Goal: Task Accomplishment & Management: Use online tool/utility

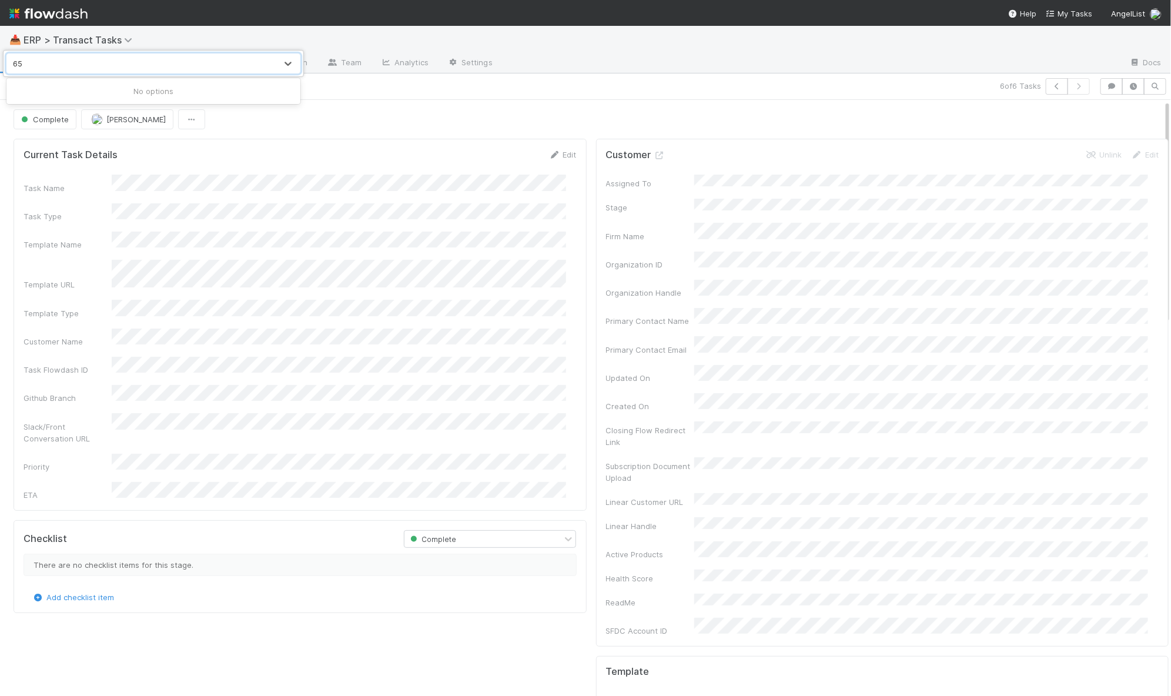
type input "6"
type input "task"
click at [420, 107] on div "0 results available for search term task. Use Up and Down to choose options, pr…" at bounding box center [585, 348] width 1171 height 696
click at [19, 66] on span "Tasks" at bounding box center [27, 62] width 36 height 12
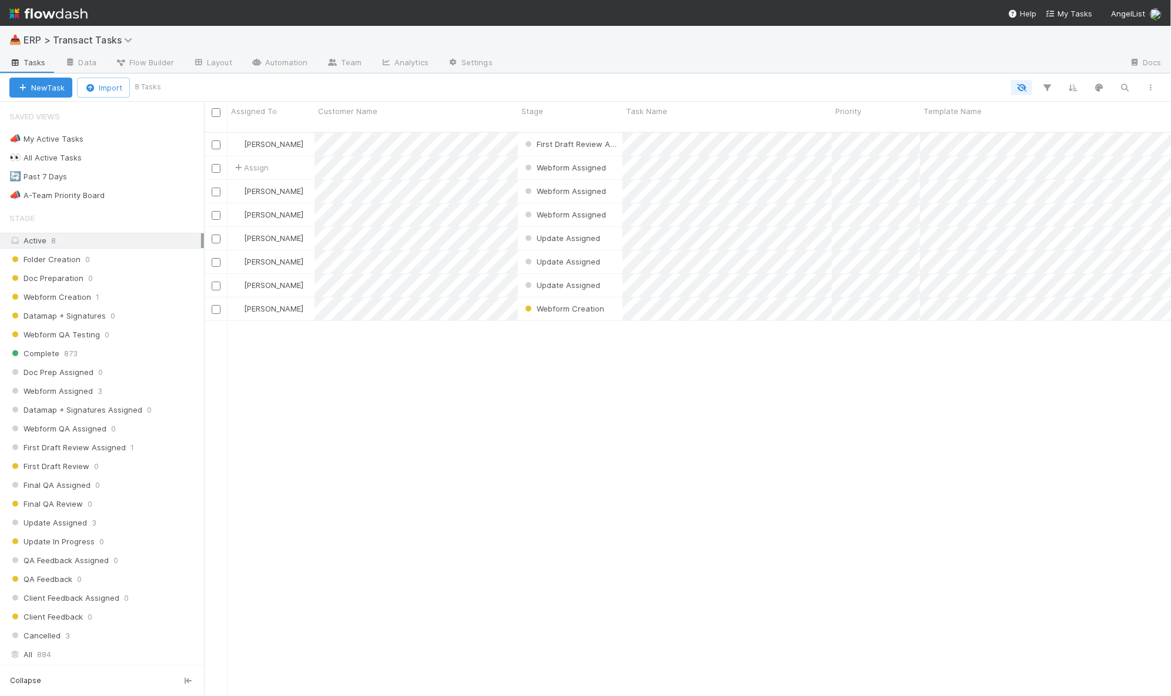
scroll to position [563, 956]
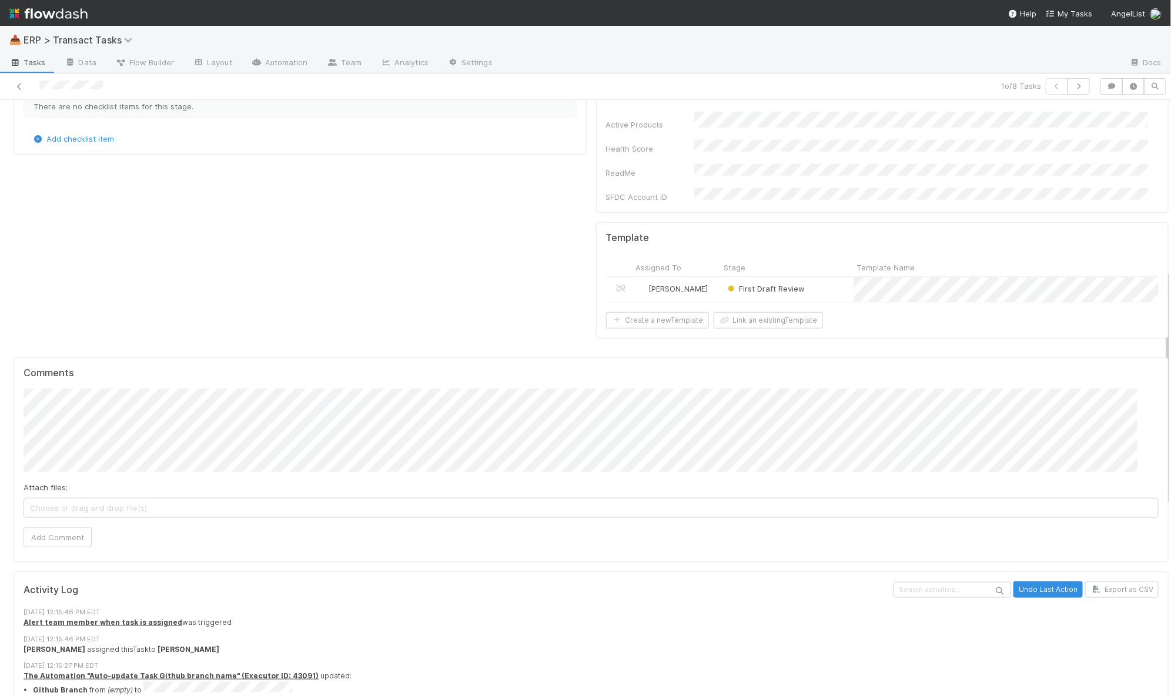
scroll to position [584, 0]
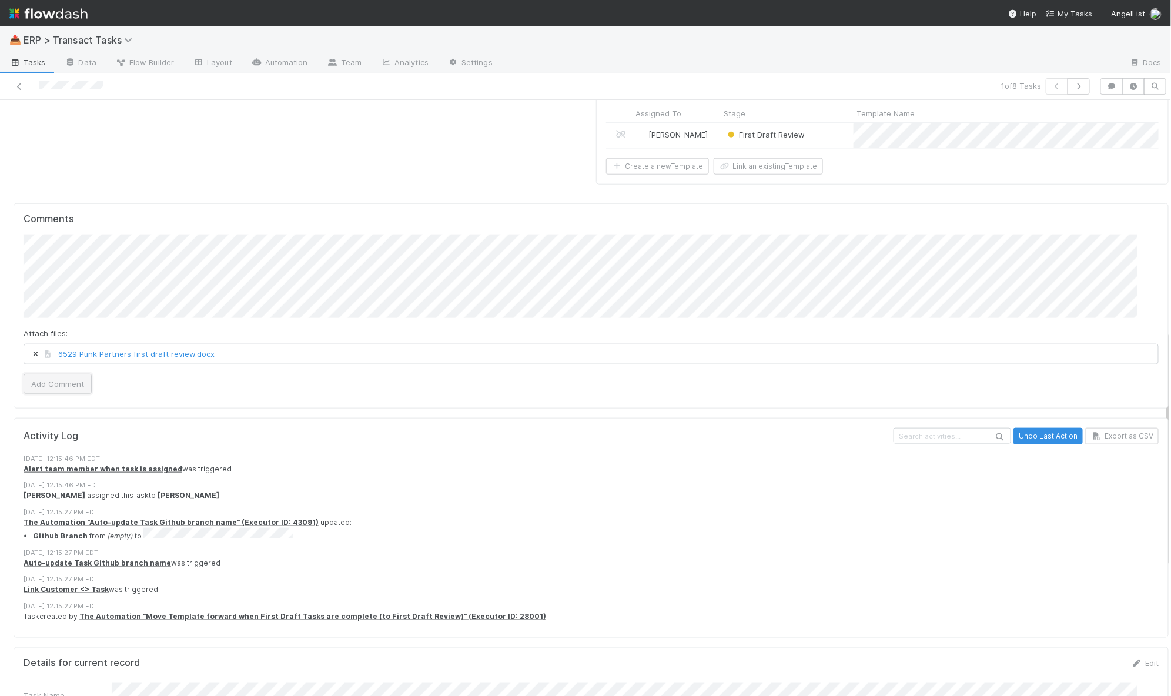
click at [70, 374] on button "Add Comment" at bounding box center [58, 384] width 68 height 20
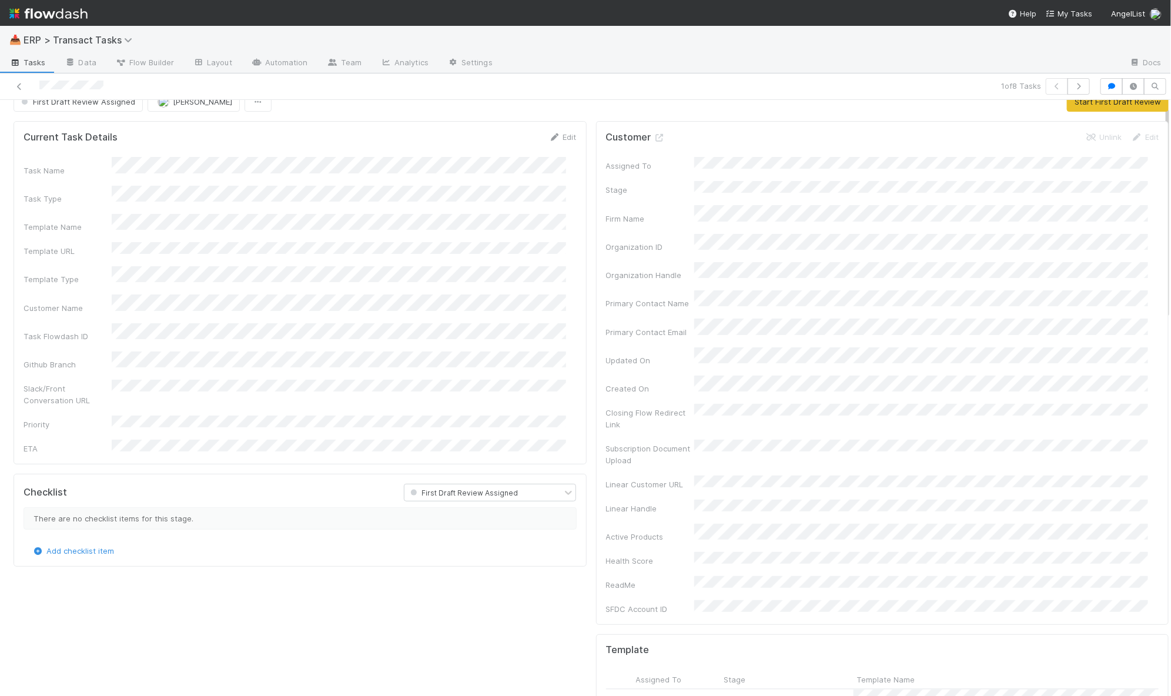
scroll to position [16, 0]
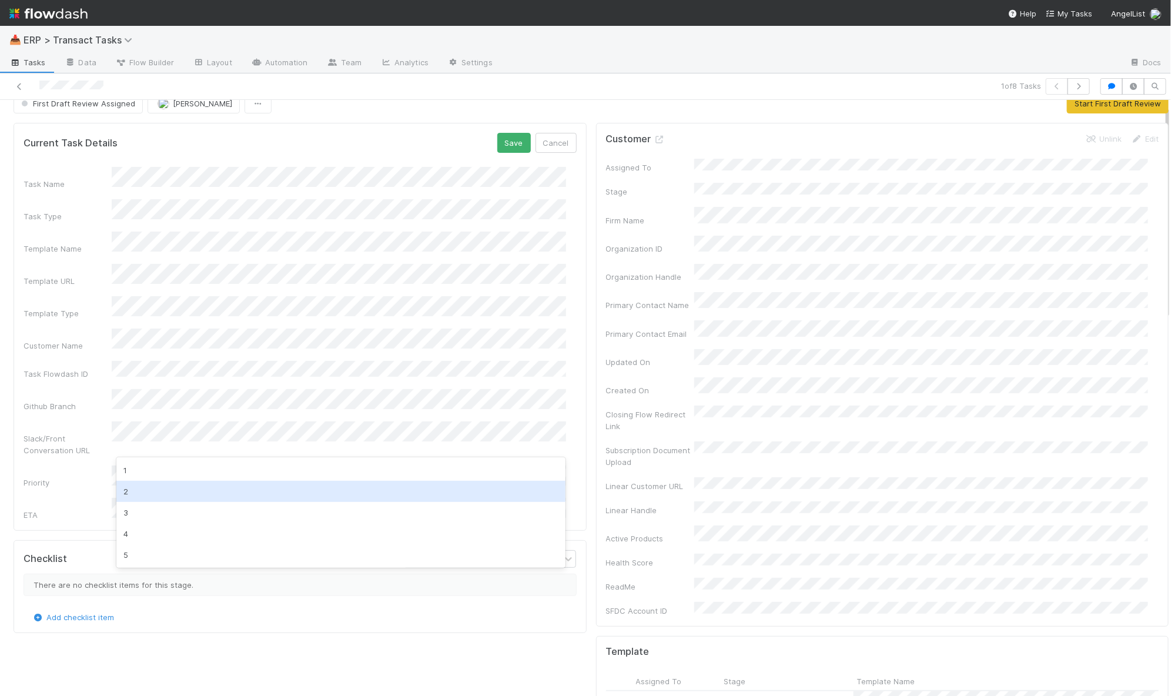
click at [200, 490] on div "2" at bounding box center [341, 491] width 450 height 21
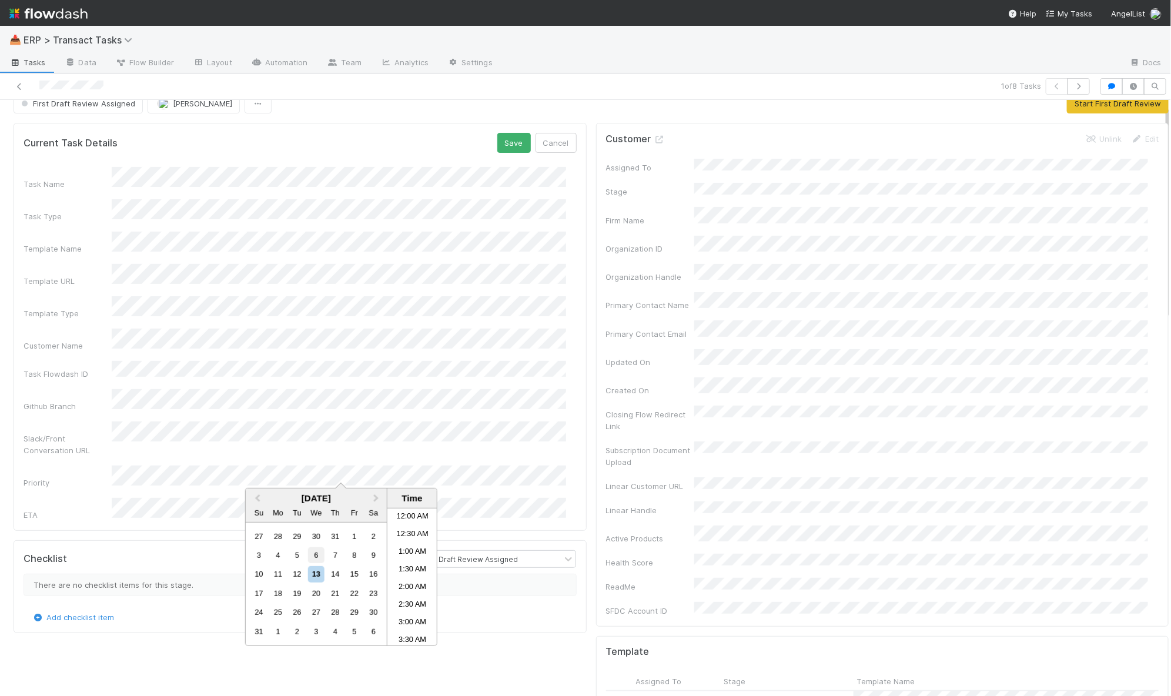
scroll to position [522, 0]
click at [399, 573] on li "4:30 PM" at bounding box center [412, 577] width 50 height 18
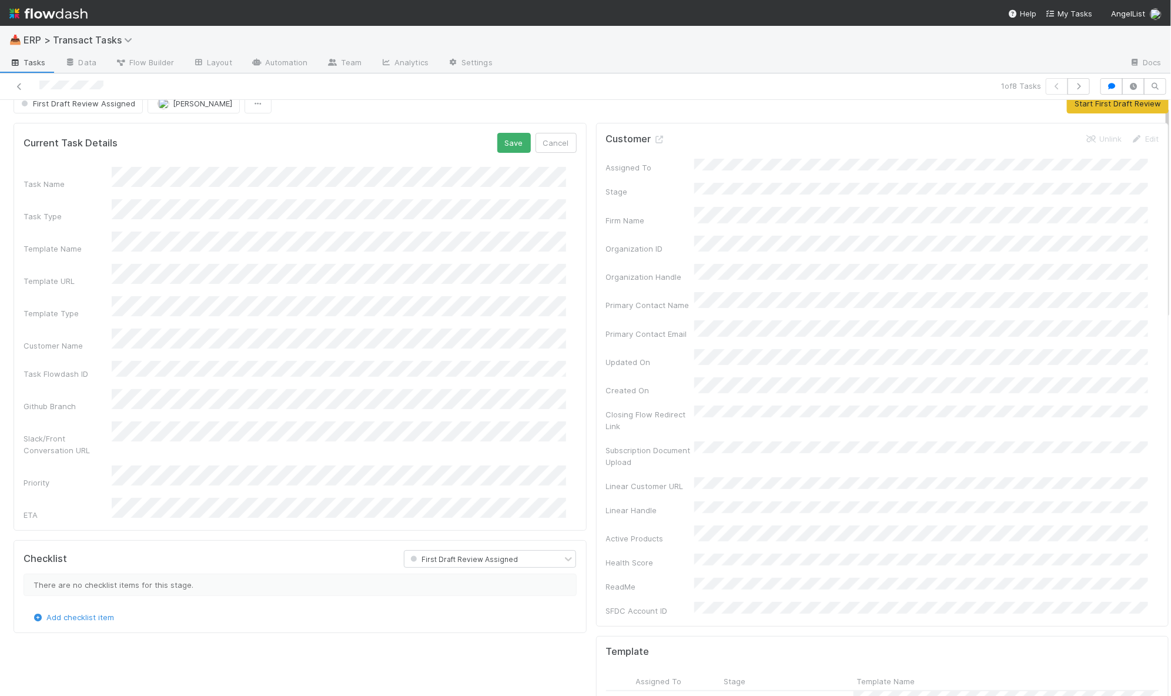
click at [500, 153] on form "Current Task Details Save Cancel Task Name Task Type Template Name Template URL…" at bounding box center [300, 326] width 553 height 387
click at [499, 138] on button "Save" at bounding box center [514, 143] width 34 height 20
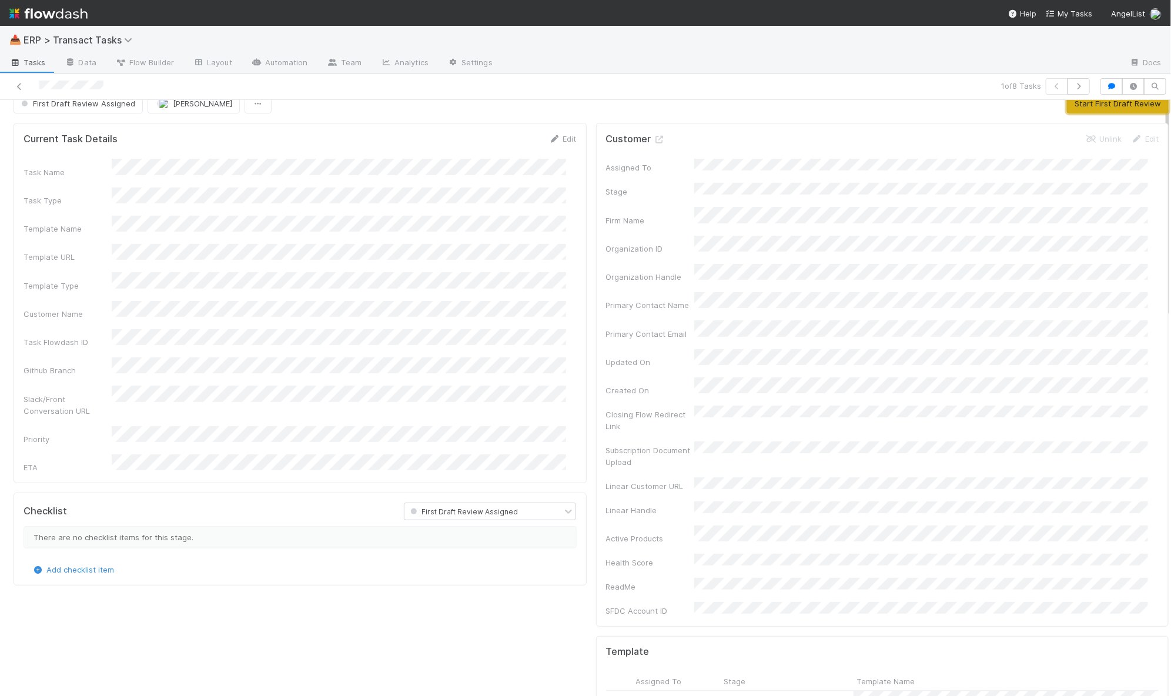
click at [1101, 103] on button "Start First Draft Review" at bounding box center [1118, 103] width 102 height 20
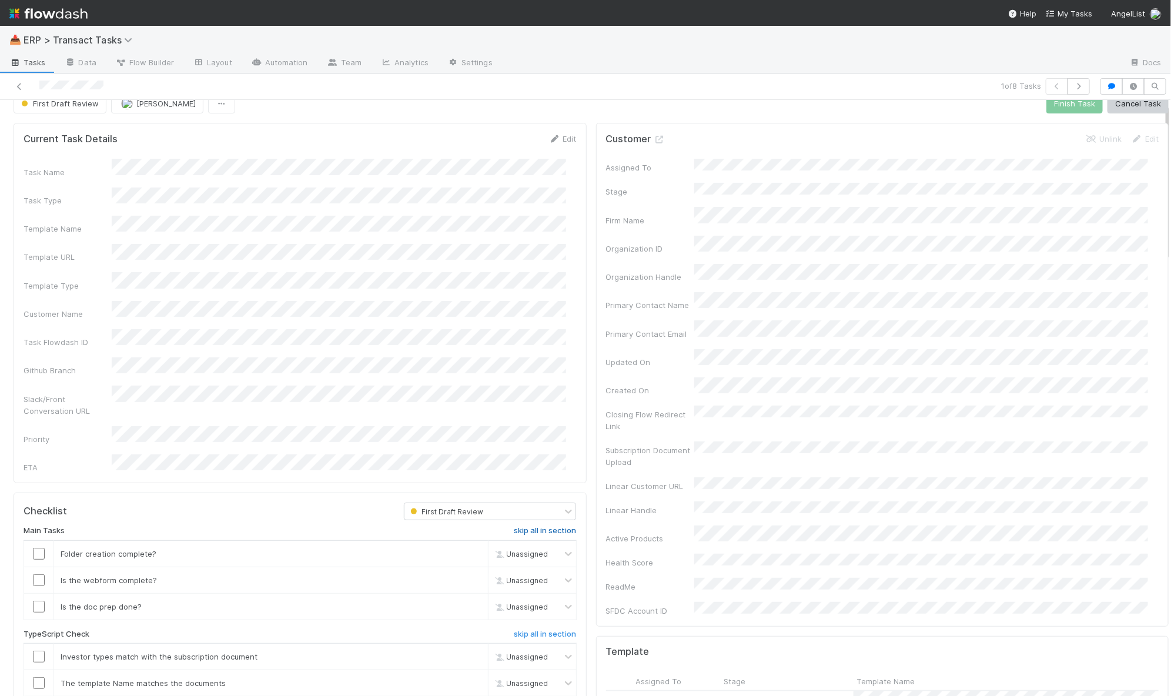
click at [540, 526] on h6 "skip all in section" at bounding box center [545, 530] width 62 height 9
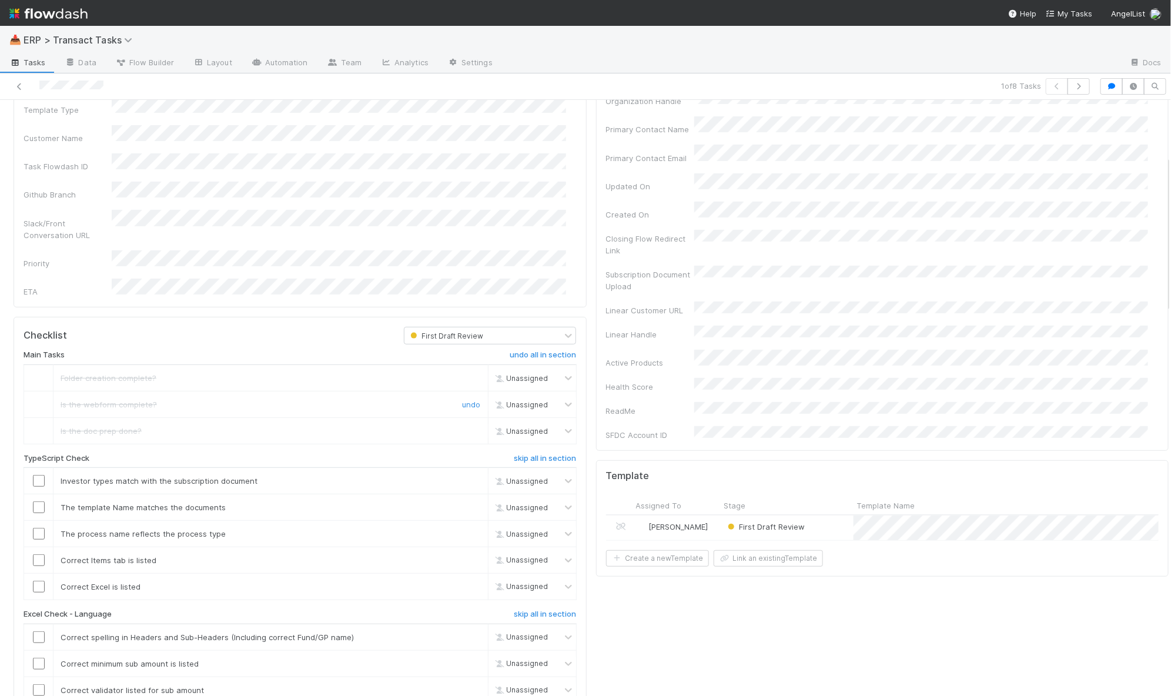
scroll to position [212, 0]
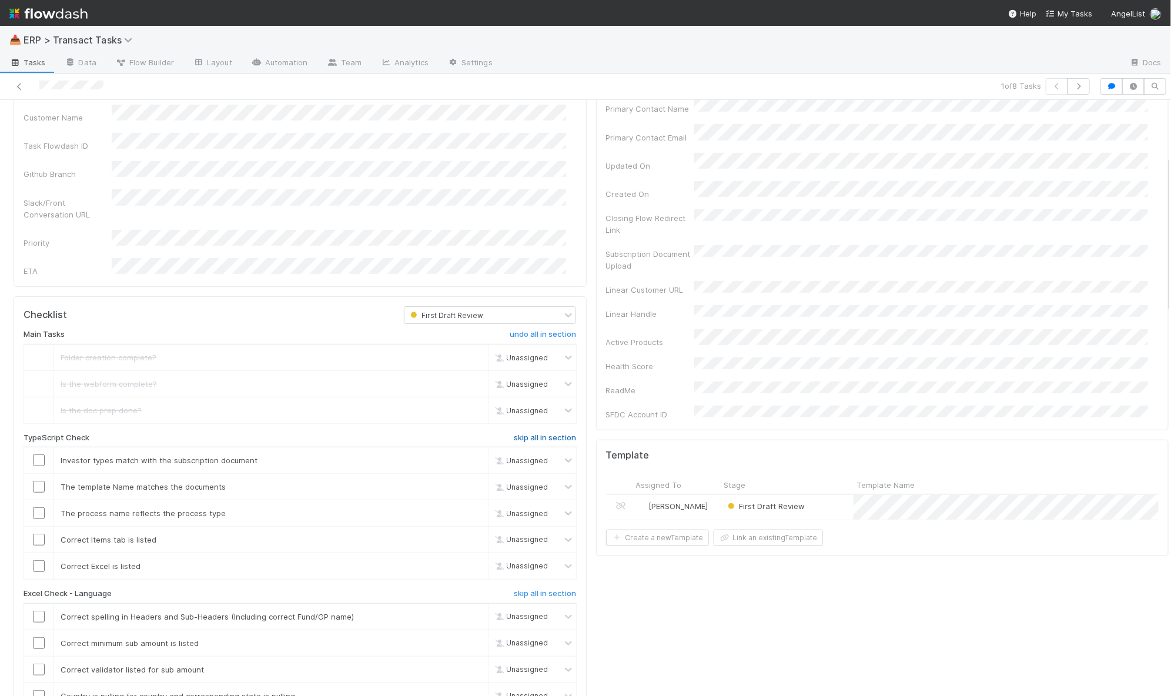
click at [538, 433] on h6 "skip all in section" at bounding box center [545, 437] width 62 height 9
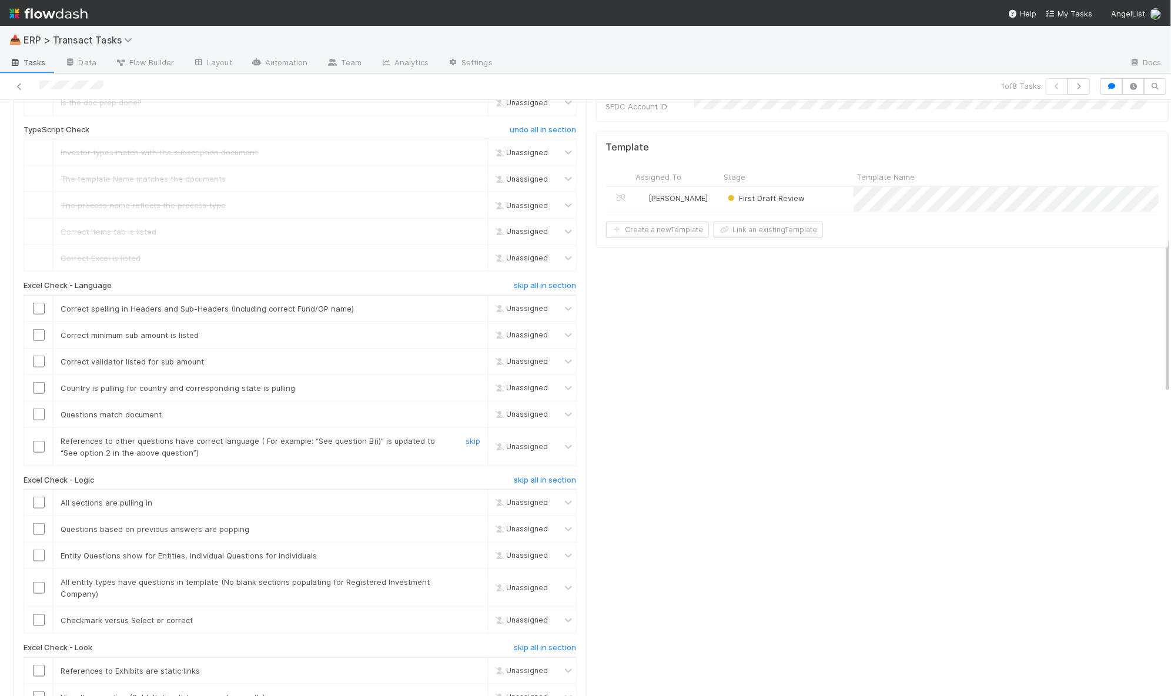
scroll to position [523, 0]
click at [528, 279] on h6 "skip all in section" at bounding box center [545, 283] width 62 height 9
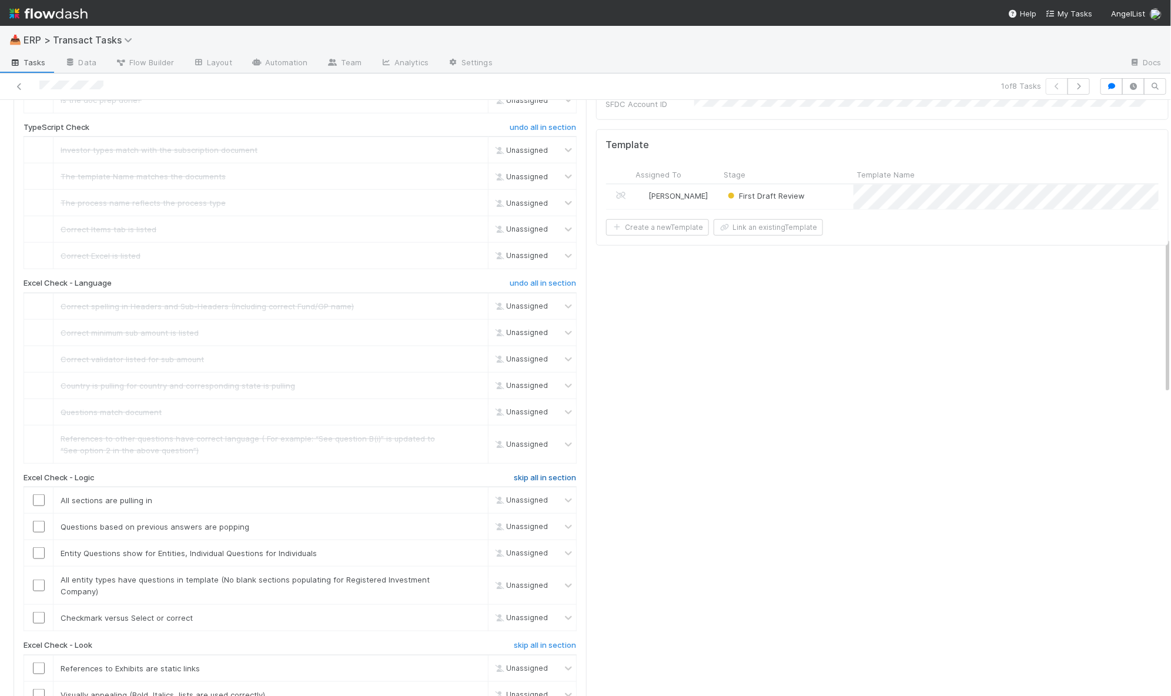
click at [530, 473] on h6 "skip all in section" at bounding box center [545, 477] width 62 height 9
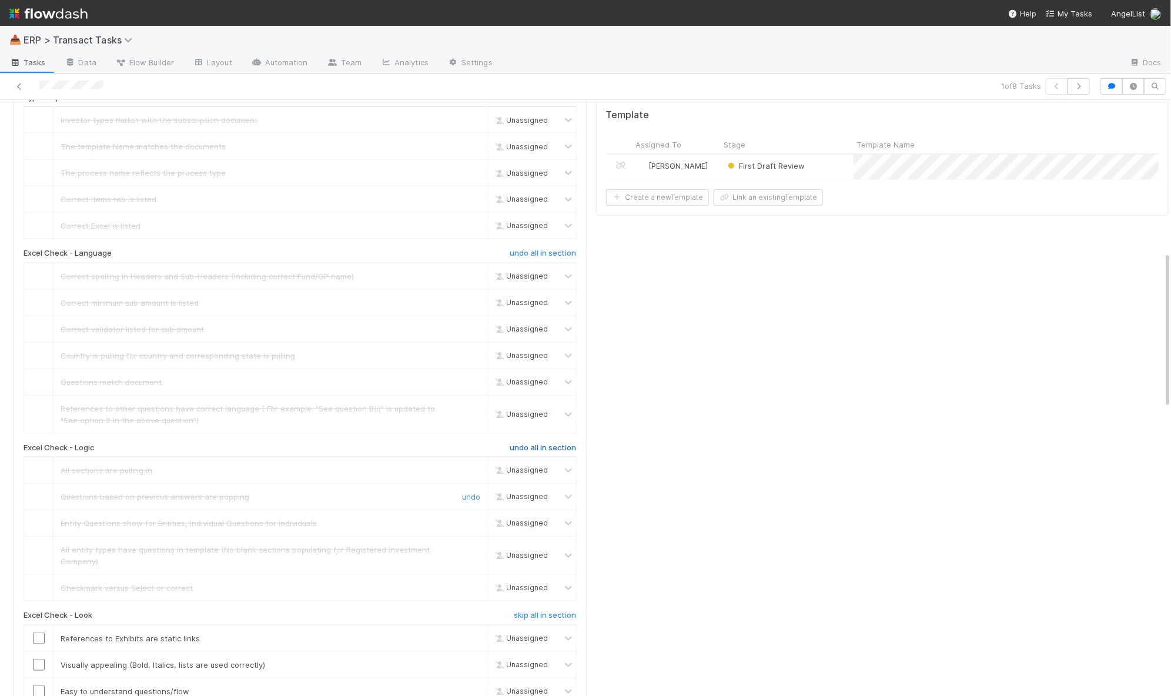
scroll to position [751, 0]
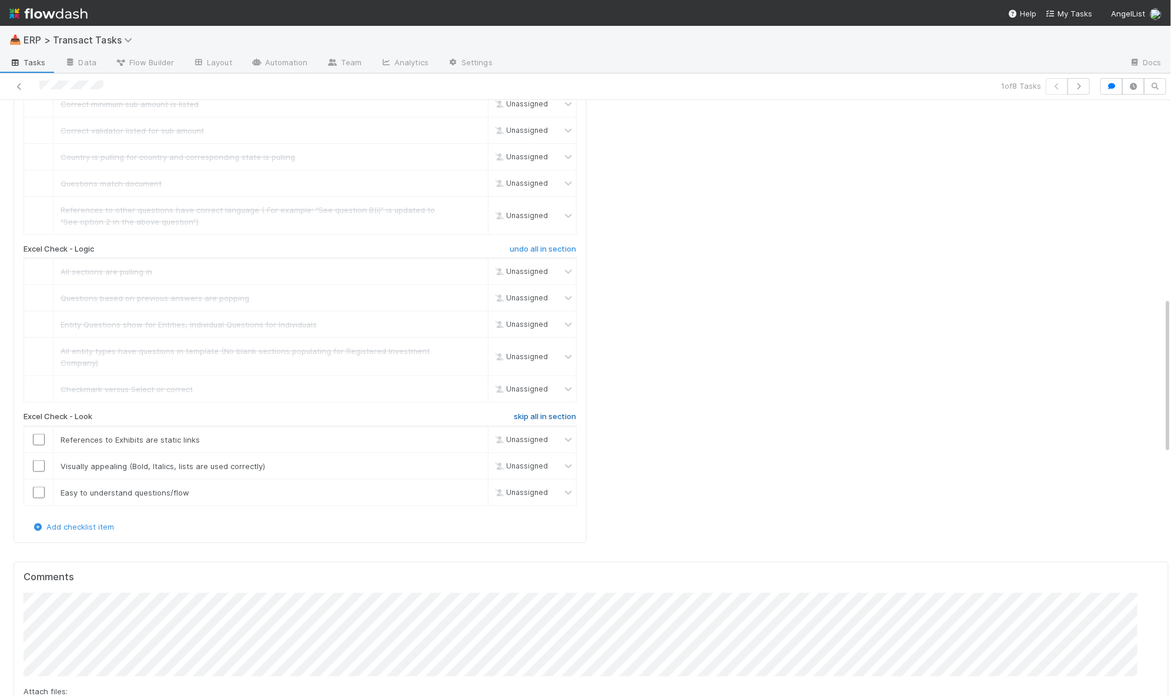
click at [532, 412] on h6 "skip all in section" at bounding box center [545, 416] width 62 height 9
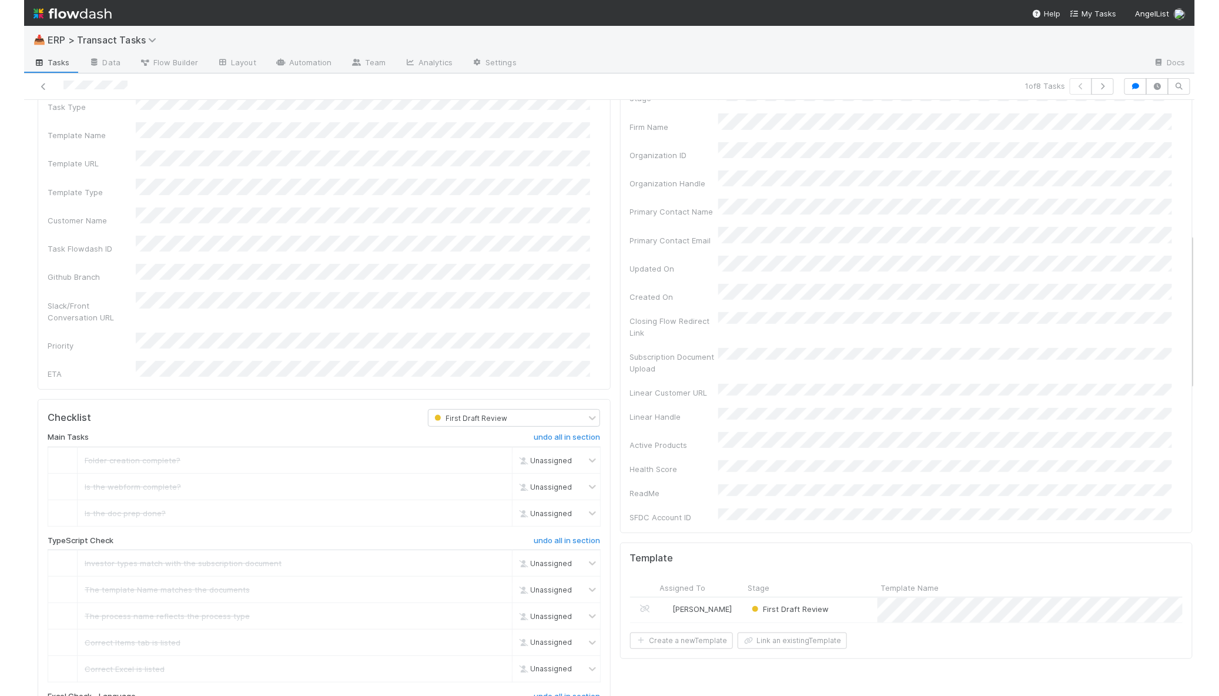
scroll to position [0, 0]
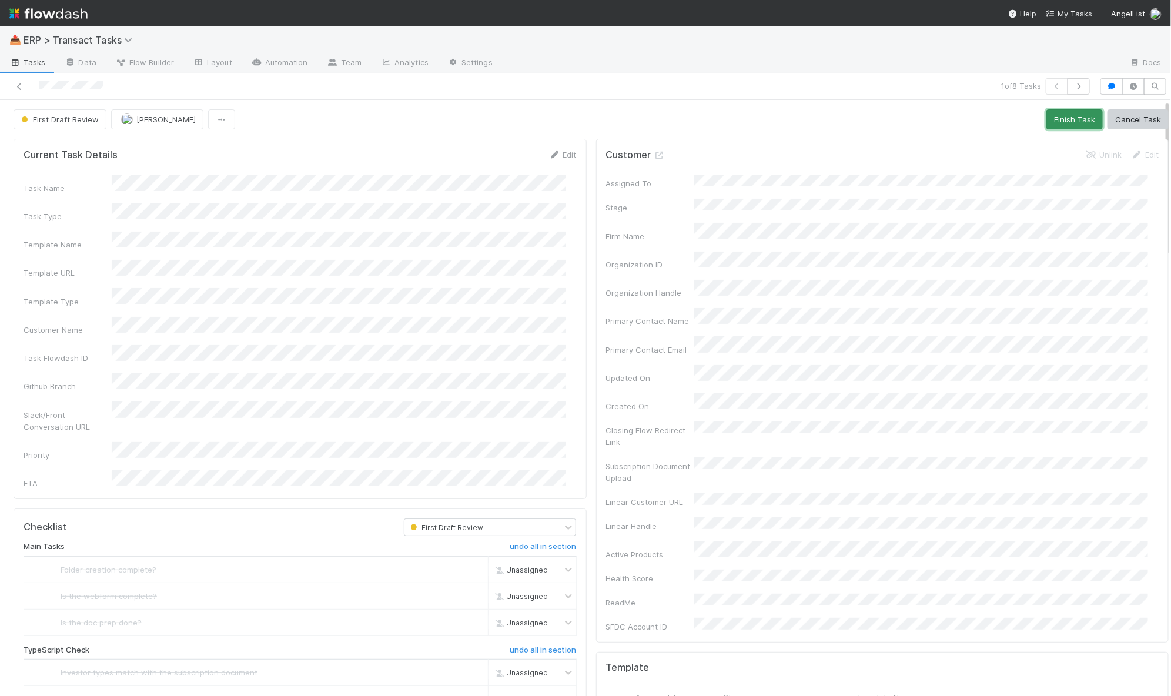
click at [1058, 118] on button "Finish Task" at bounding box center [1074, 119] width 56 height 20
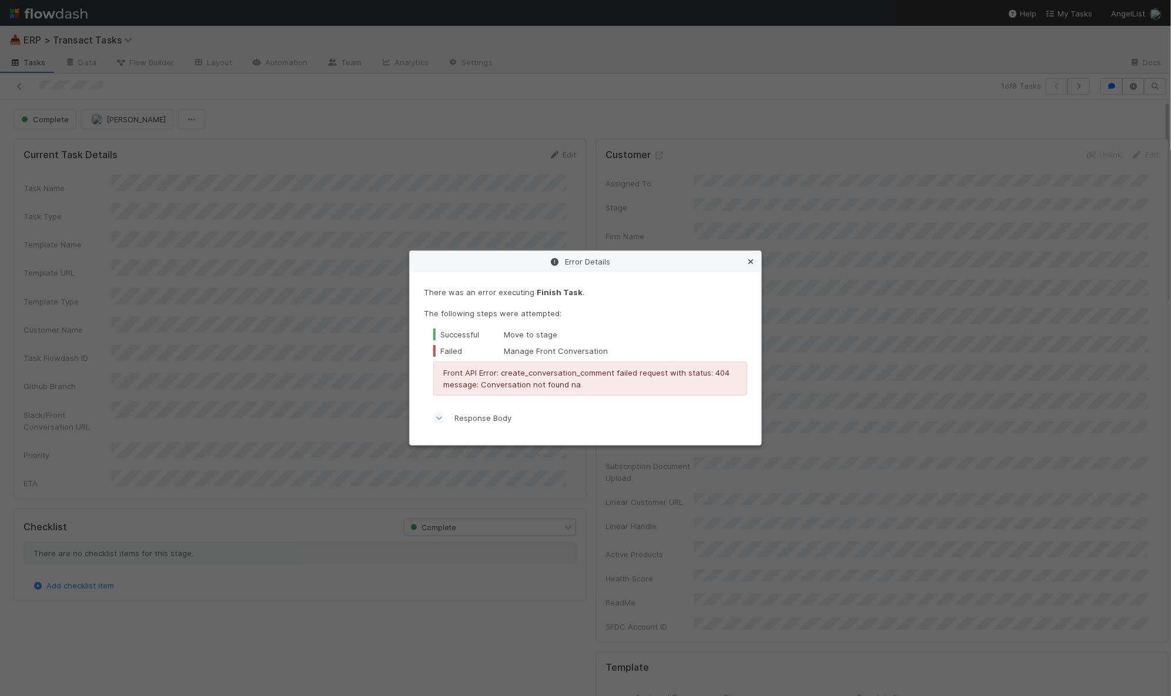
click at [754, 259] on icon at bounding box center [751, 262] width 12 height 8
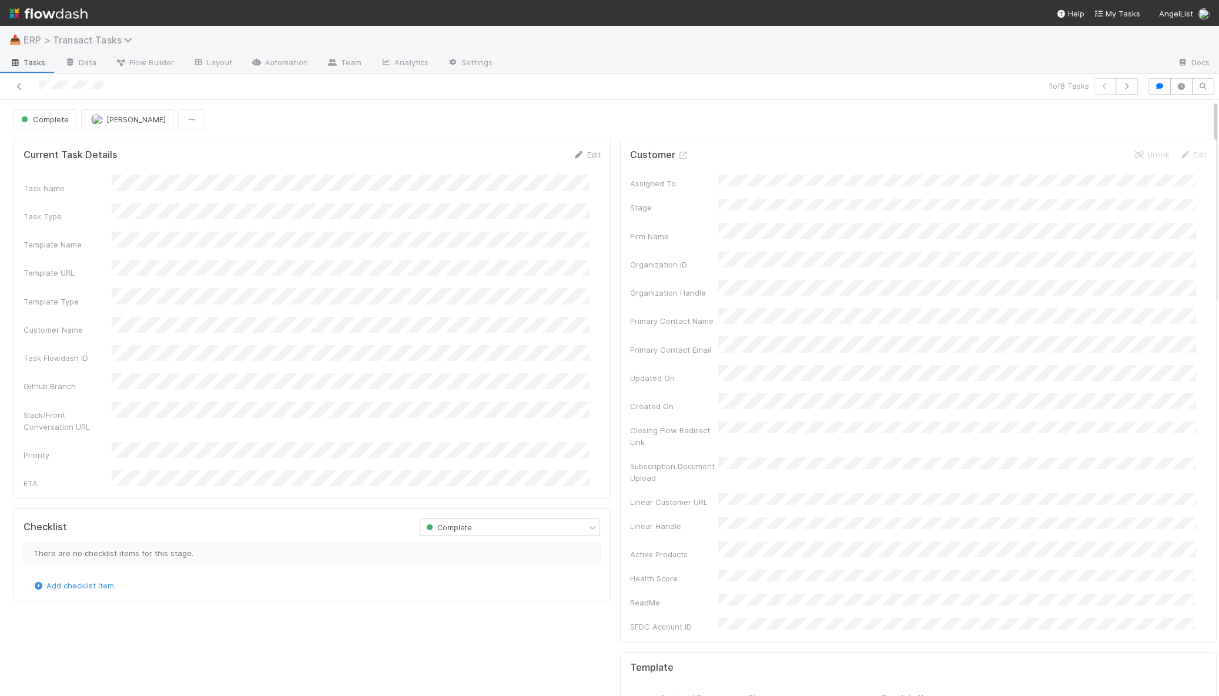
click at [73, 41] on span "ERP > Transact Tasks" at bounding box center [81, 40] width 115 height 12
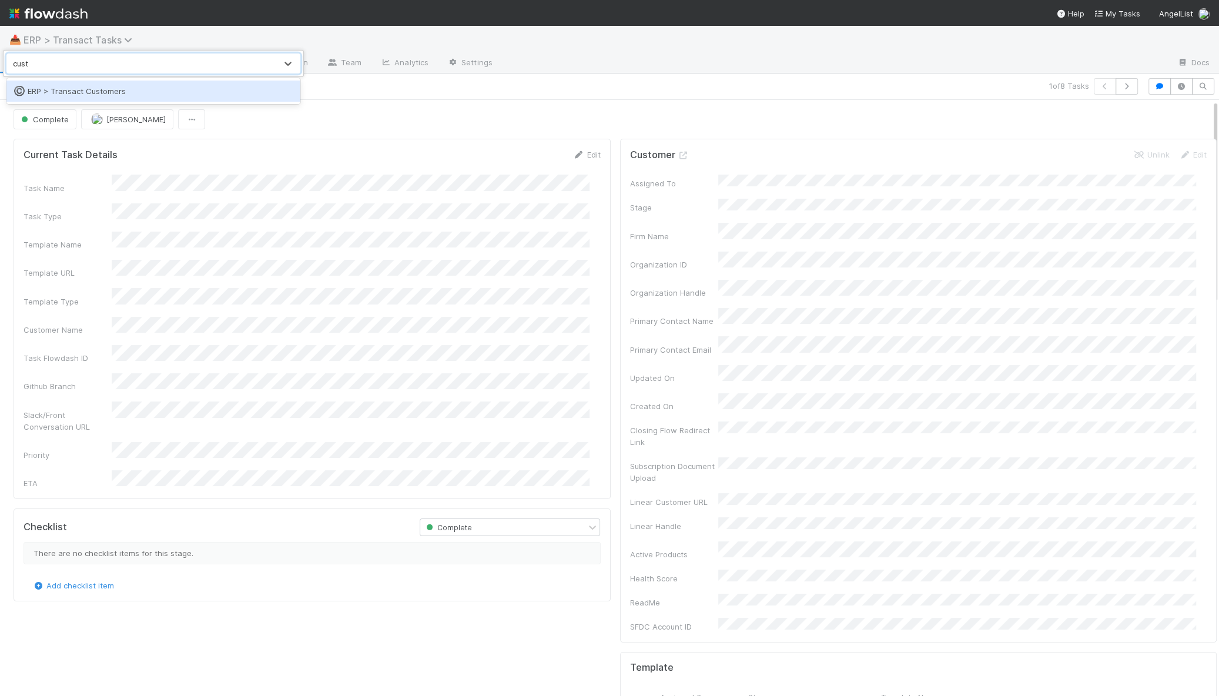
type input "custo"
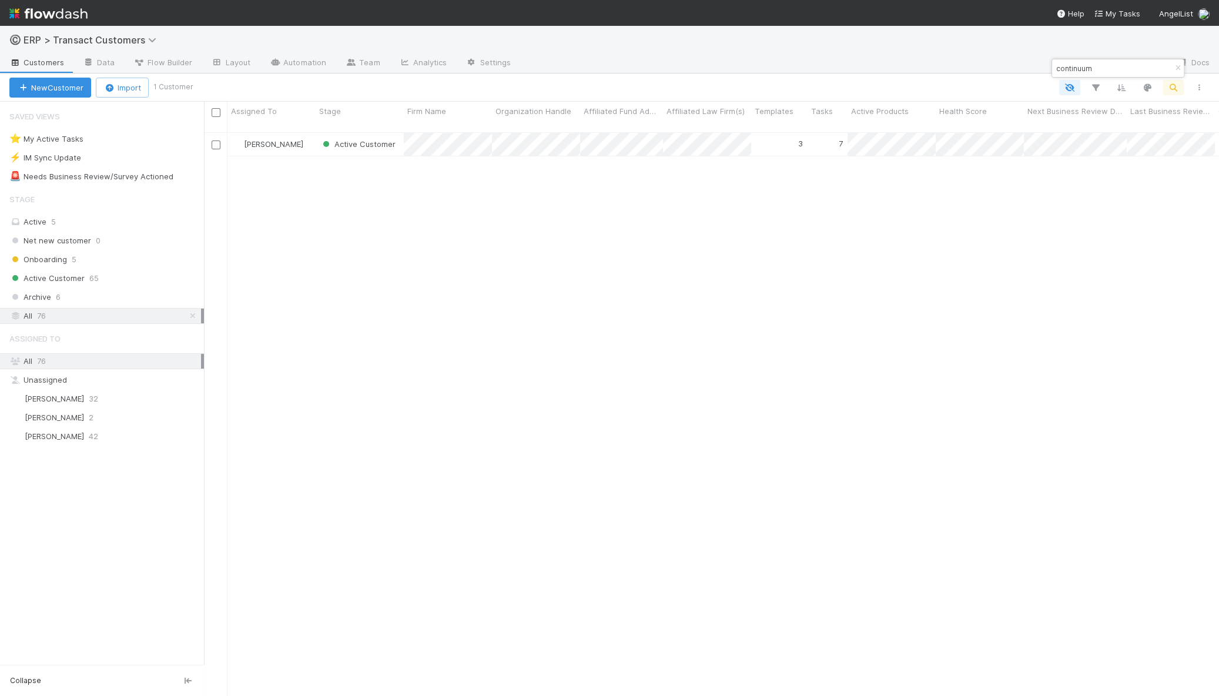
scroll to position [563, 1004]
click at [1137, 68] on input "continuum" at bounding box center [1113, 68] width 118 height 14
click at [1137, 67] on input "continuum" at bounding box center [1113, 68] width 118 height 14
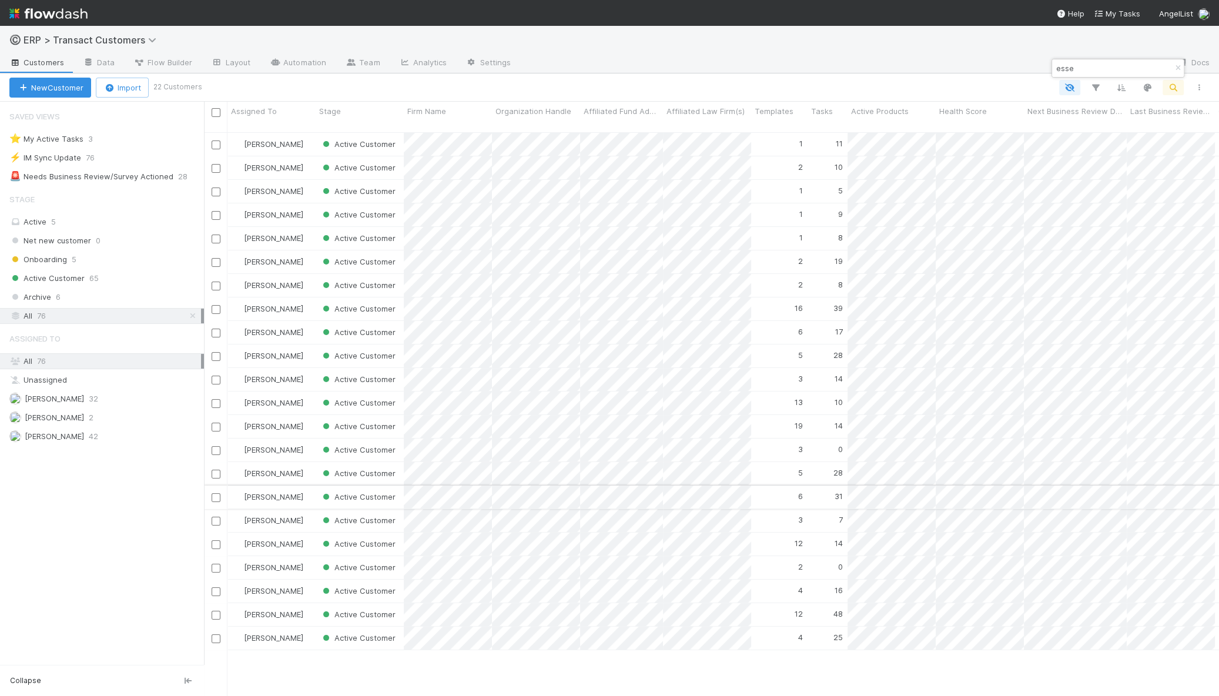
type input "esse"
click at [401, 491] on div "Active Customer" at bounding box center [360, 497] width 88 height 23
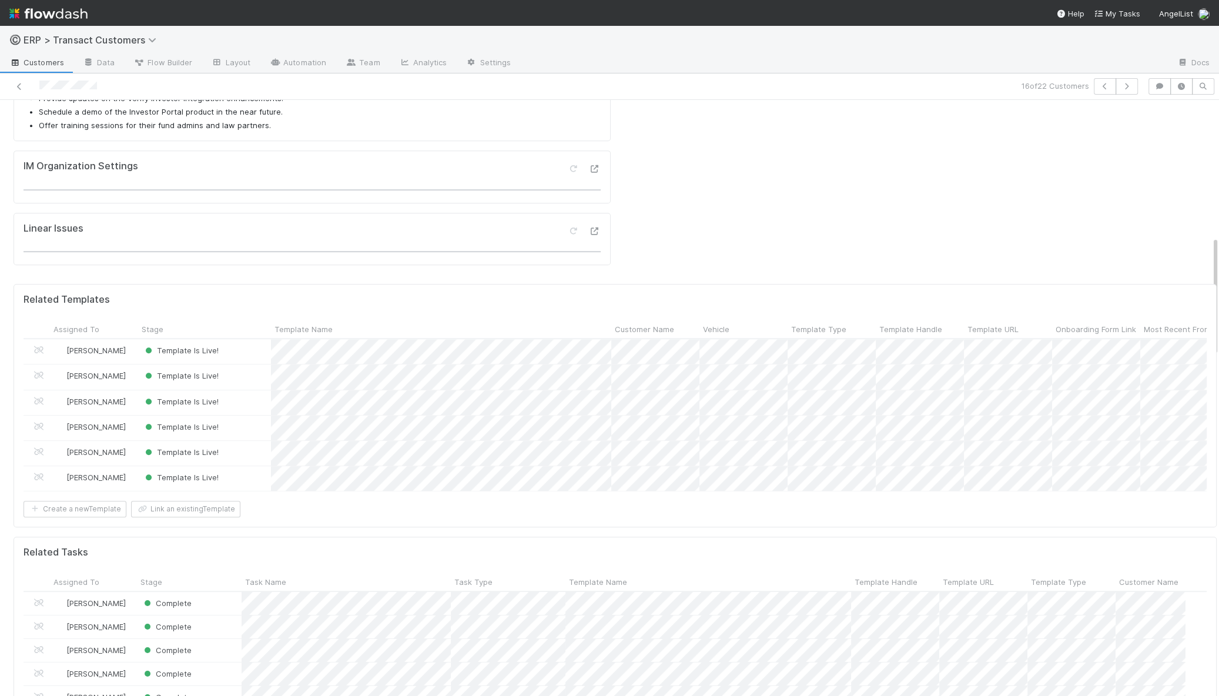
scroll to position [3, 0]
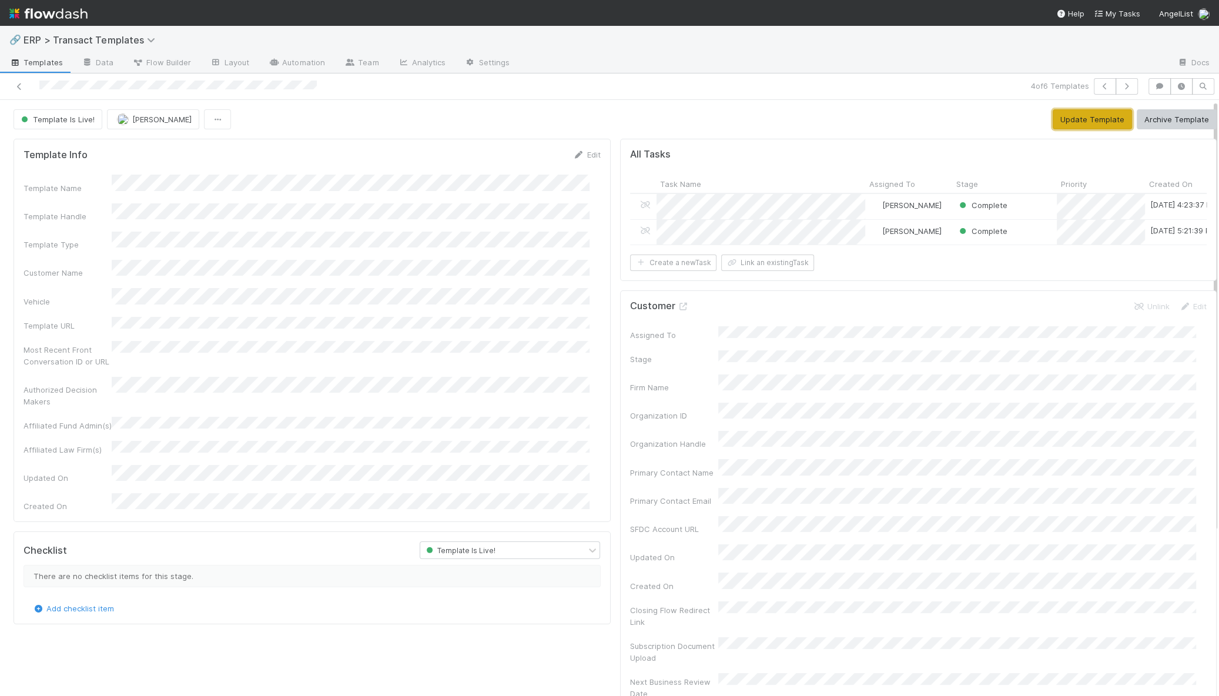
click at [1087, 118] on button "Update Template" at bounding box center [1092, 119] width 79 height 20
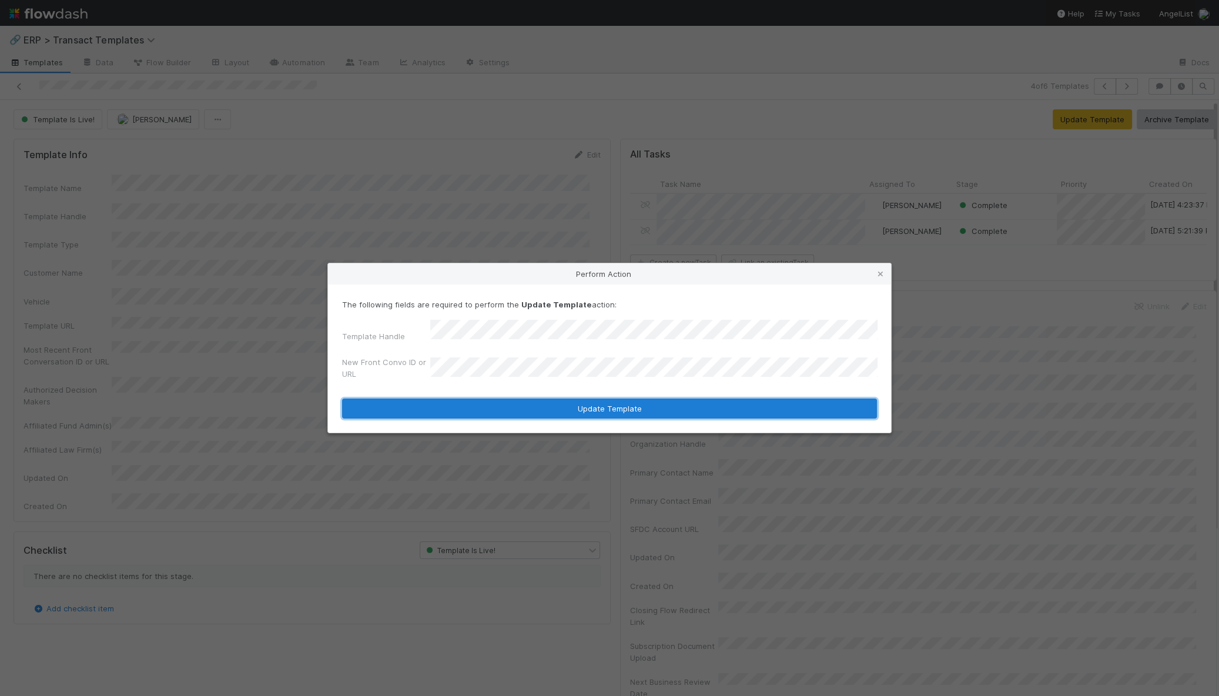
click at [580, 406] on button "Update Template" at bounding box center [609, 409] width 535 height 20
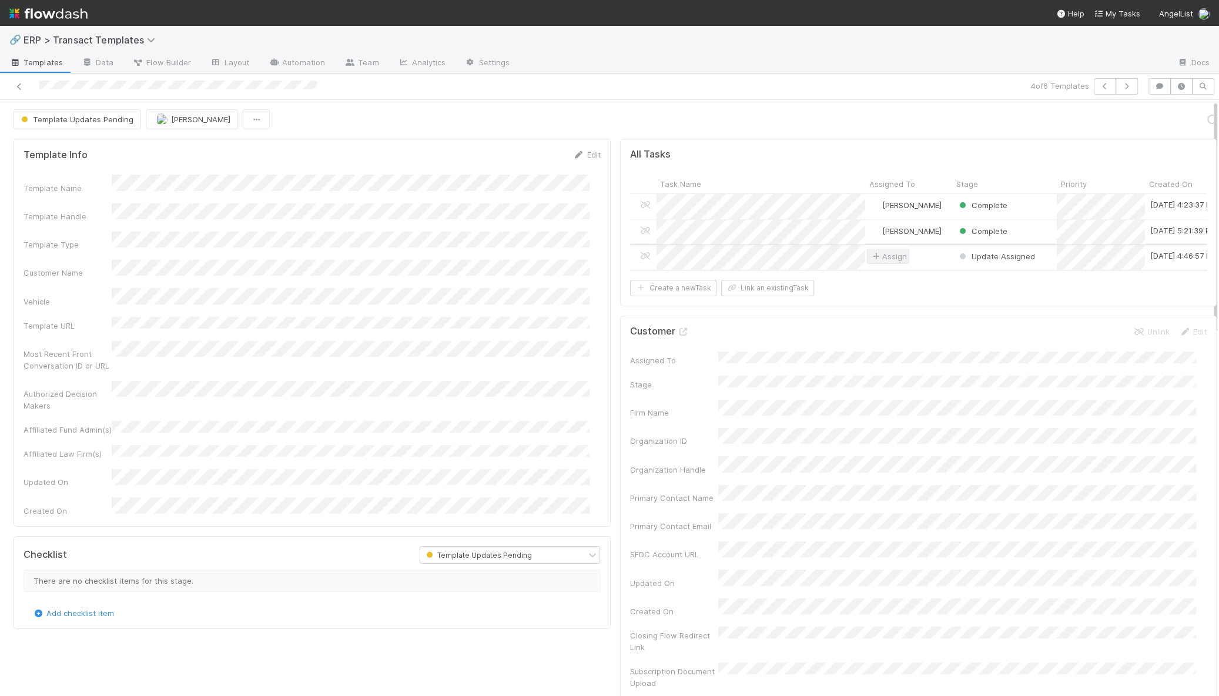
click at [879, 259] on span "Assign" at bounding box center [888, 256] width 42 height 15
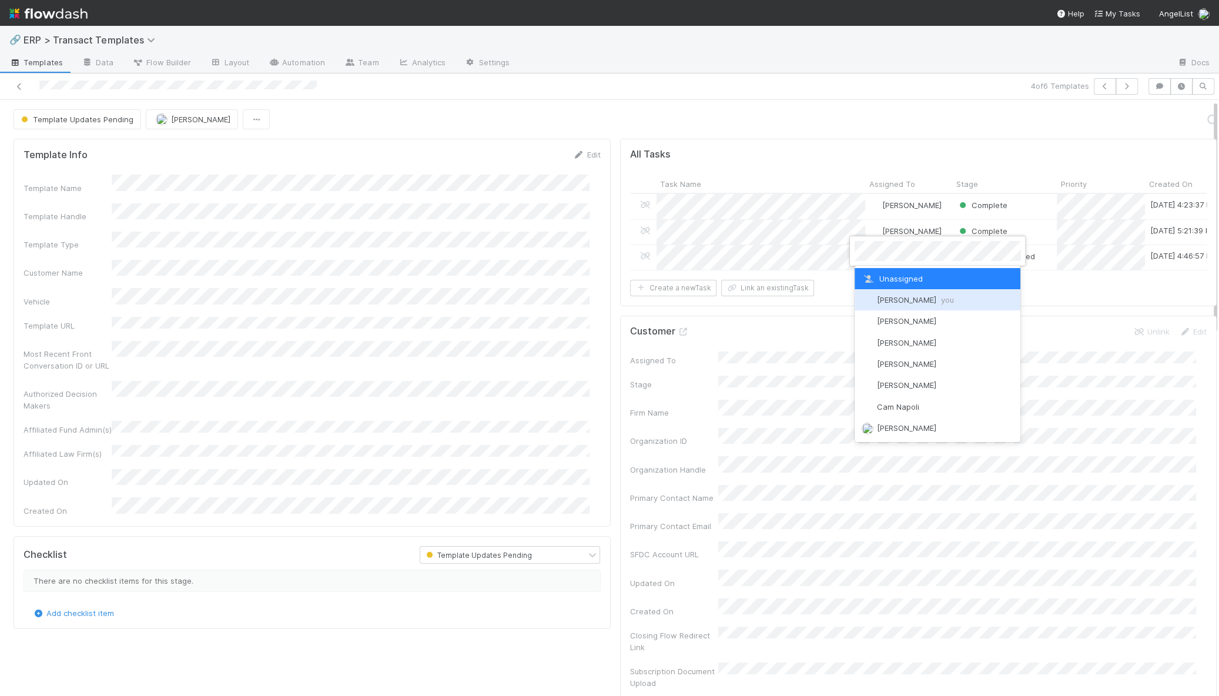
click at [886, 295] on span "Mike O'Halloran you" at bounding box center [915, 299] width 77 height 9
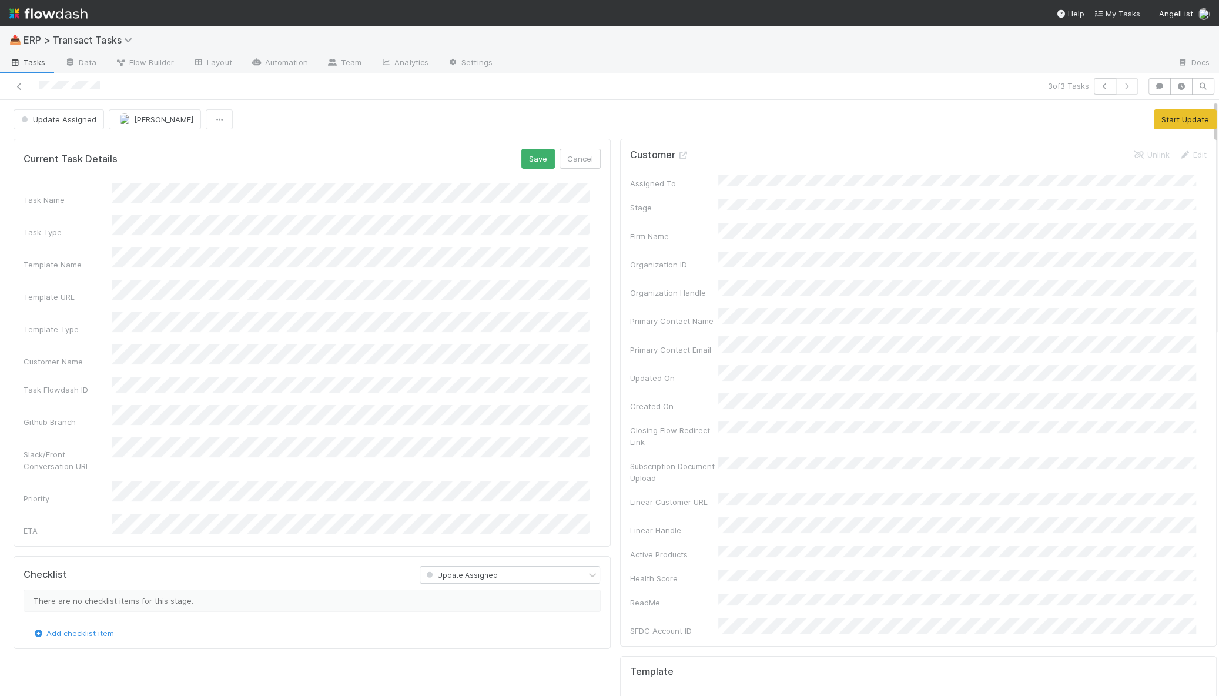
click at [244, 566] on div "Checklist" at bounding box center [213, 575] width 396 height 18
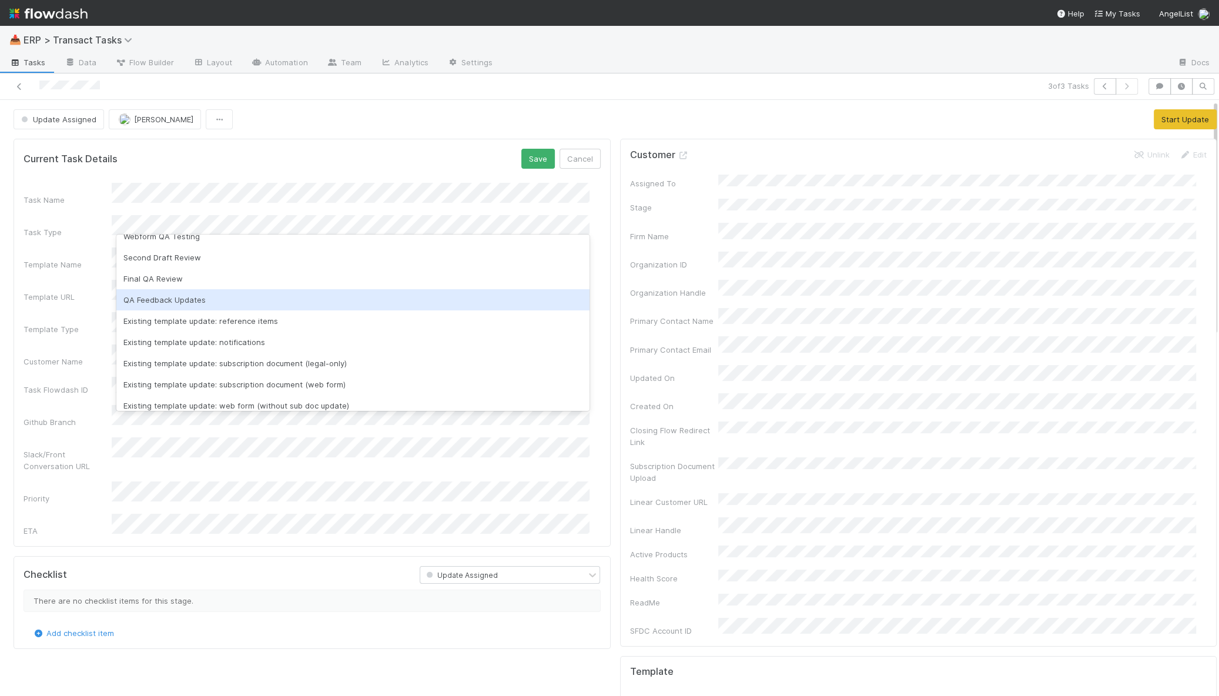
scroll to position [126, 0]
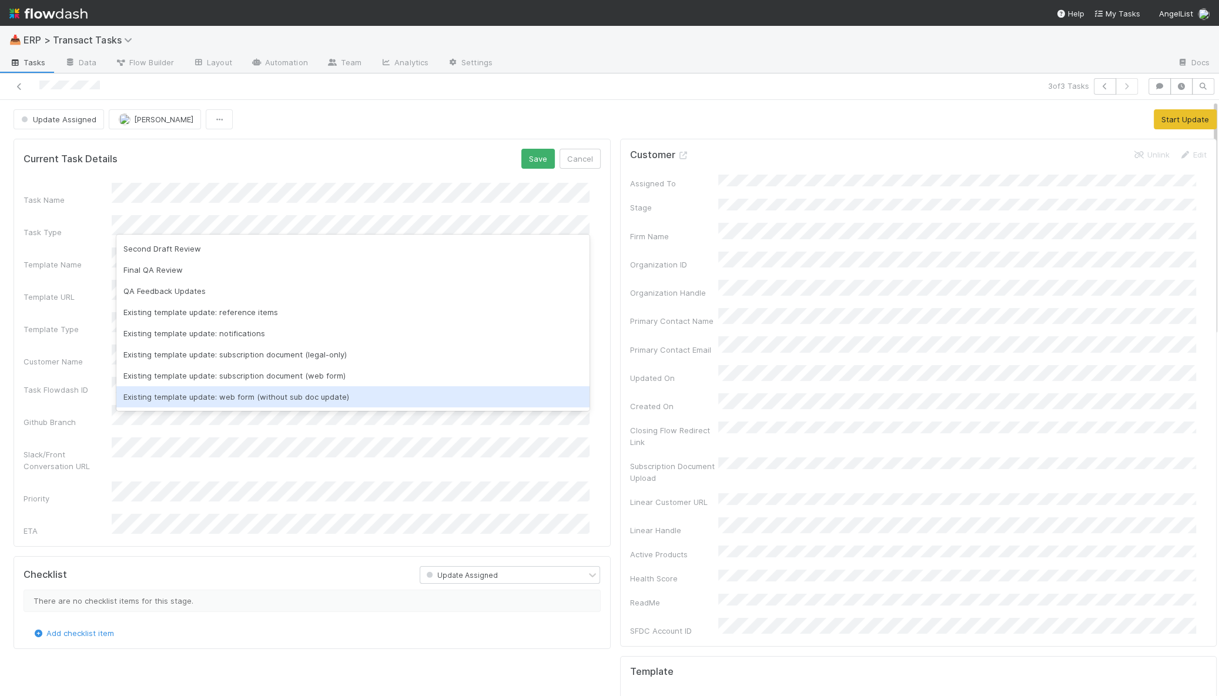
click at [296, 396] on div "Existing template update: web form (without sub doc update)" at bounding box center [352, 396] width 473 height 21
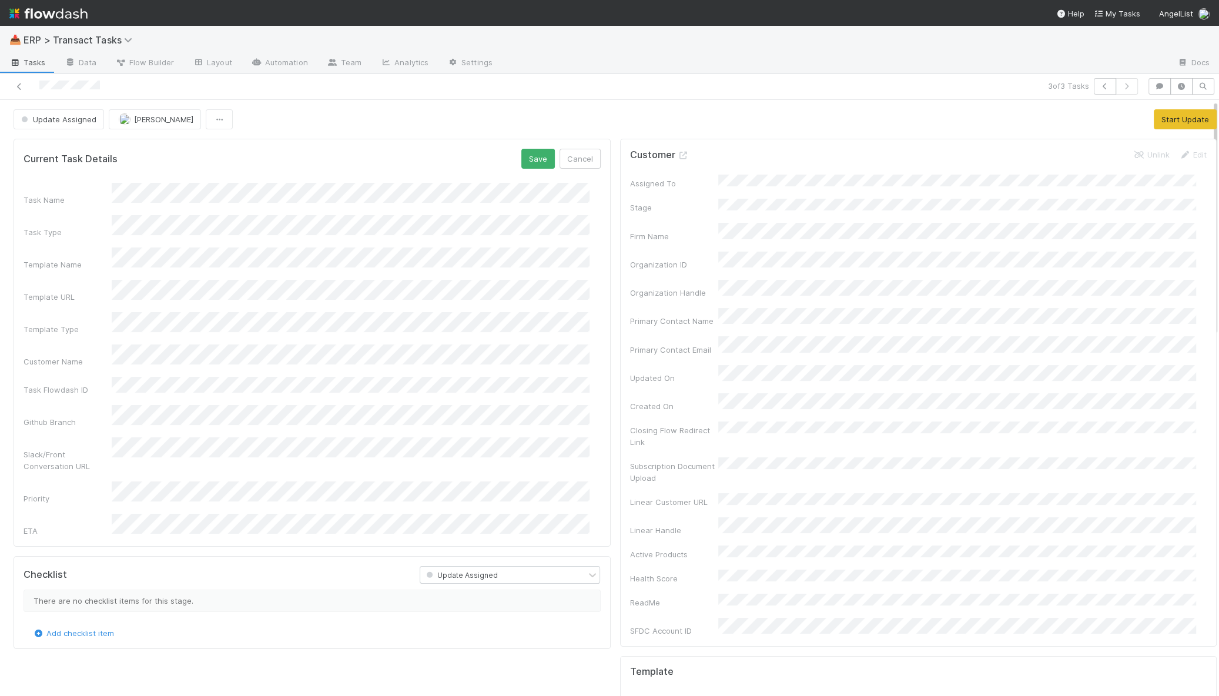
scroll to position [3, 0]
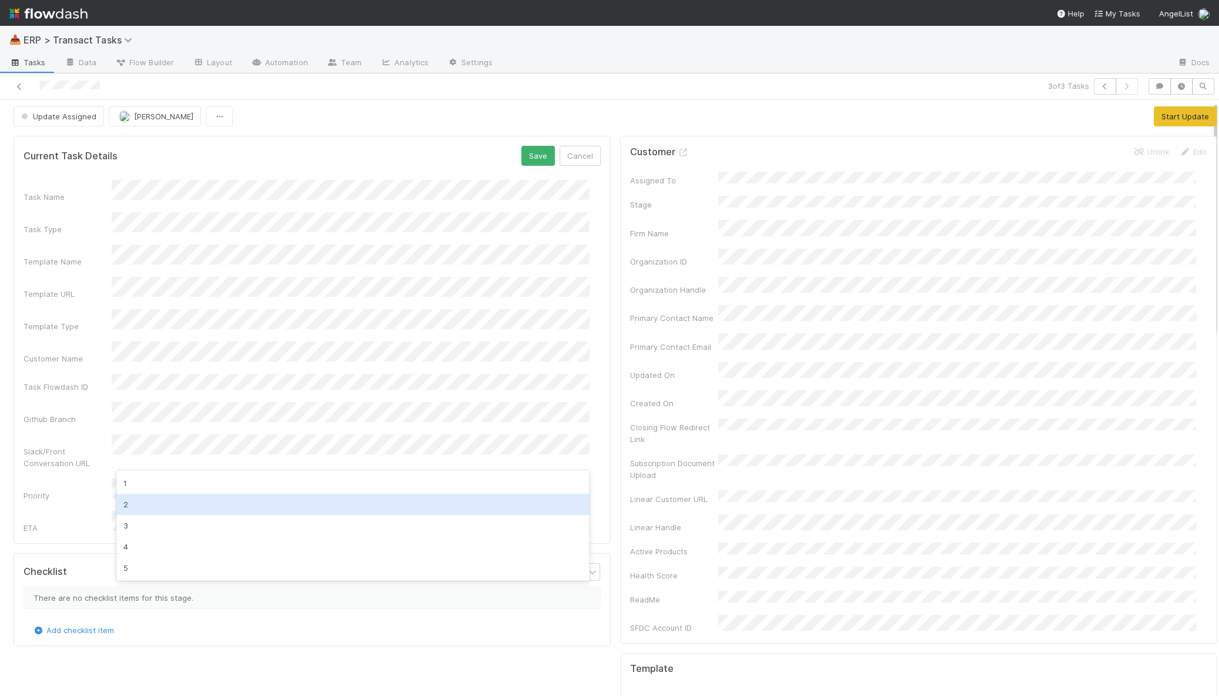
click at [220, 496] on div "2" at bounding box center [352, 504] width 473 height 21
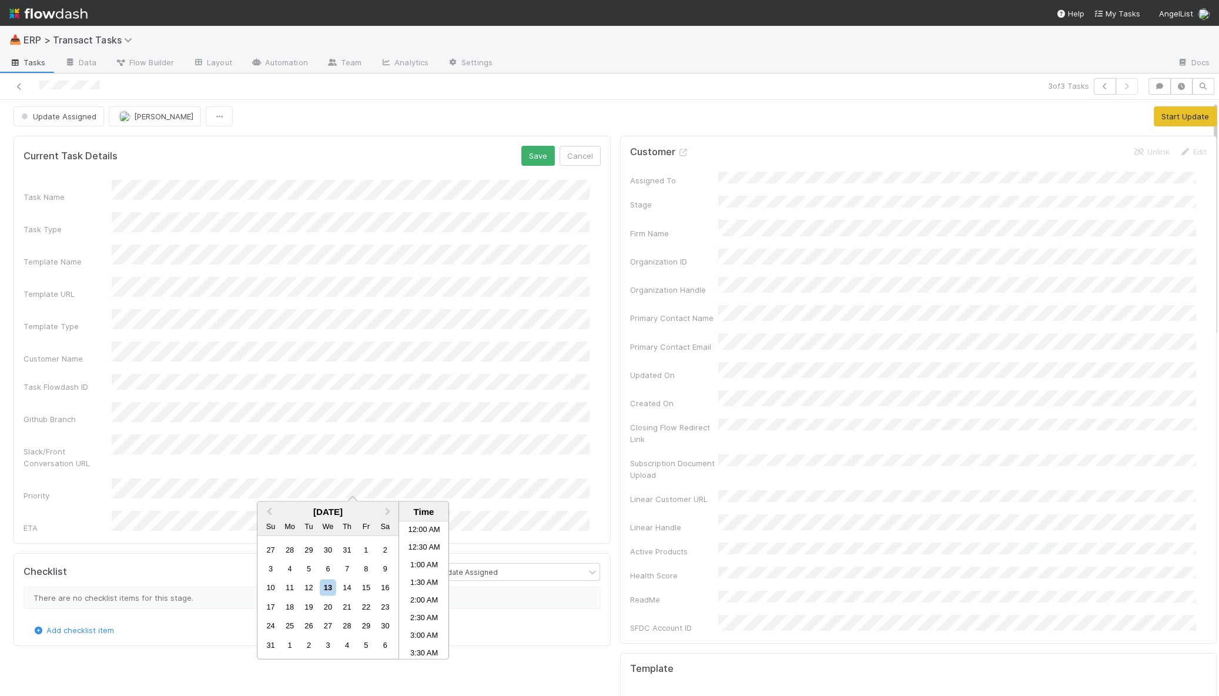
scroll to position [522, 0]
click at [422, 607] on li "5:00 PM" at bounding box center [424, 609] width 50 height 18
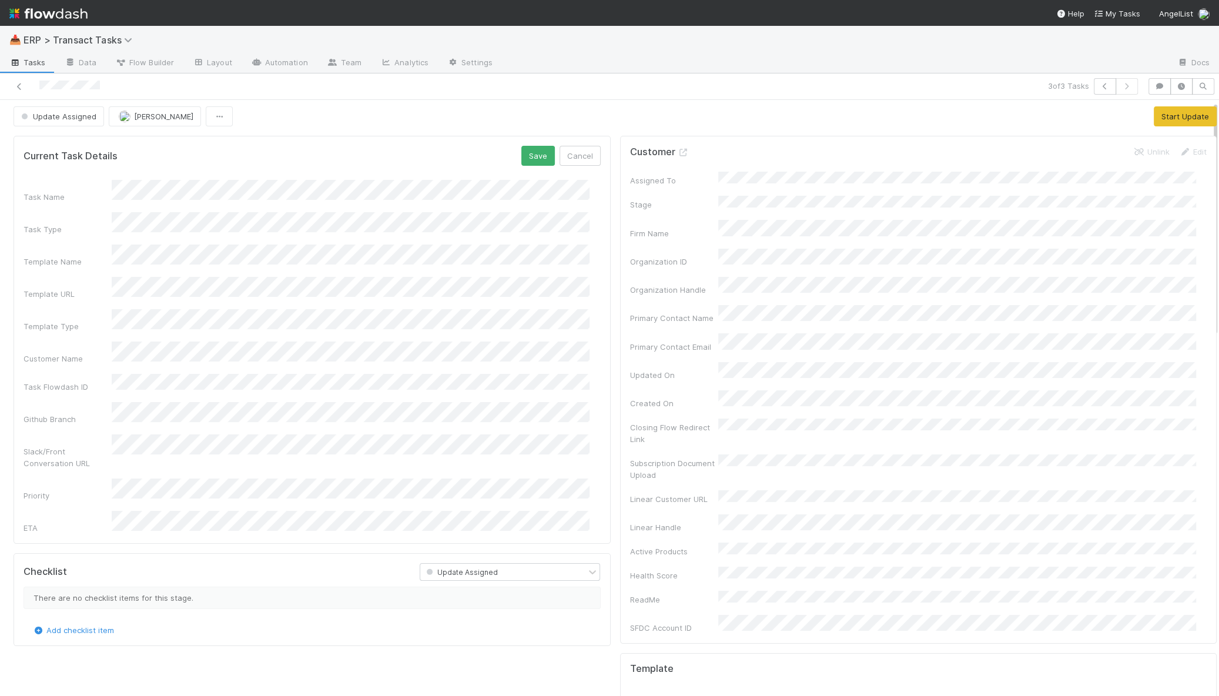
click at [92, 175] on form "Current Task Details Save Cancel Task Name Task Type Template Name Template URL…" at bounding box center [312, 339] width 577 height 387
click at [529, 151] on button "Save" at bounding box center [538, 156] width 34 height 20
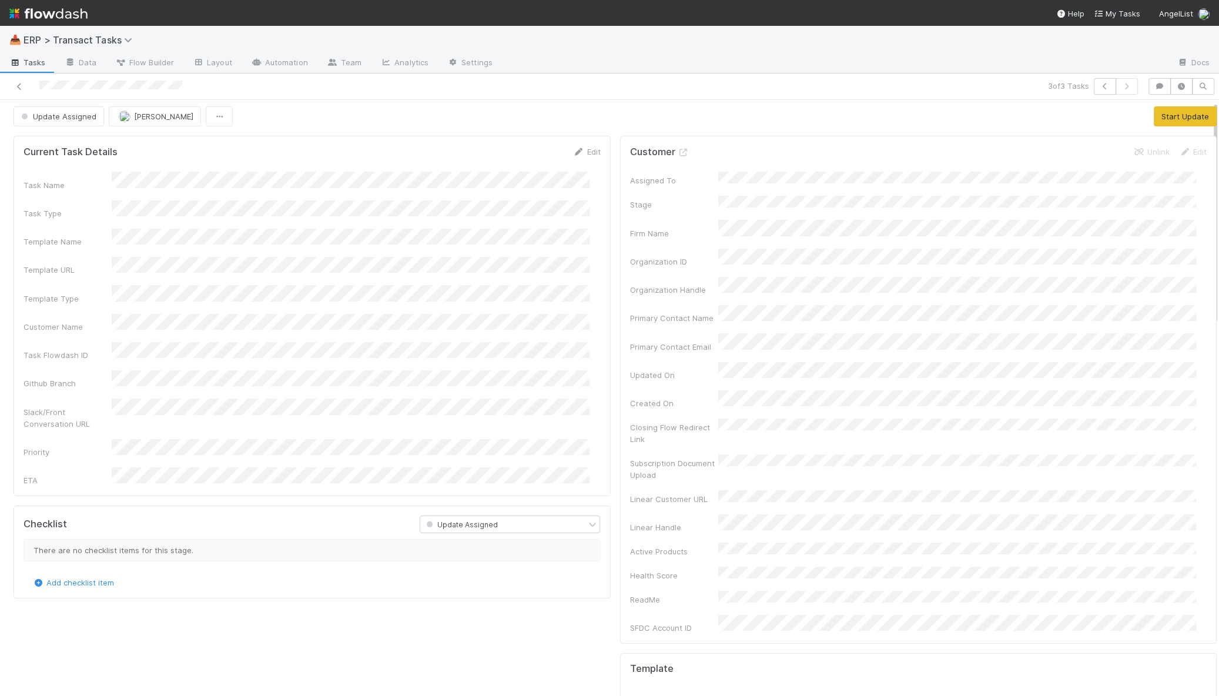
scroll to position [31, 0]
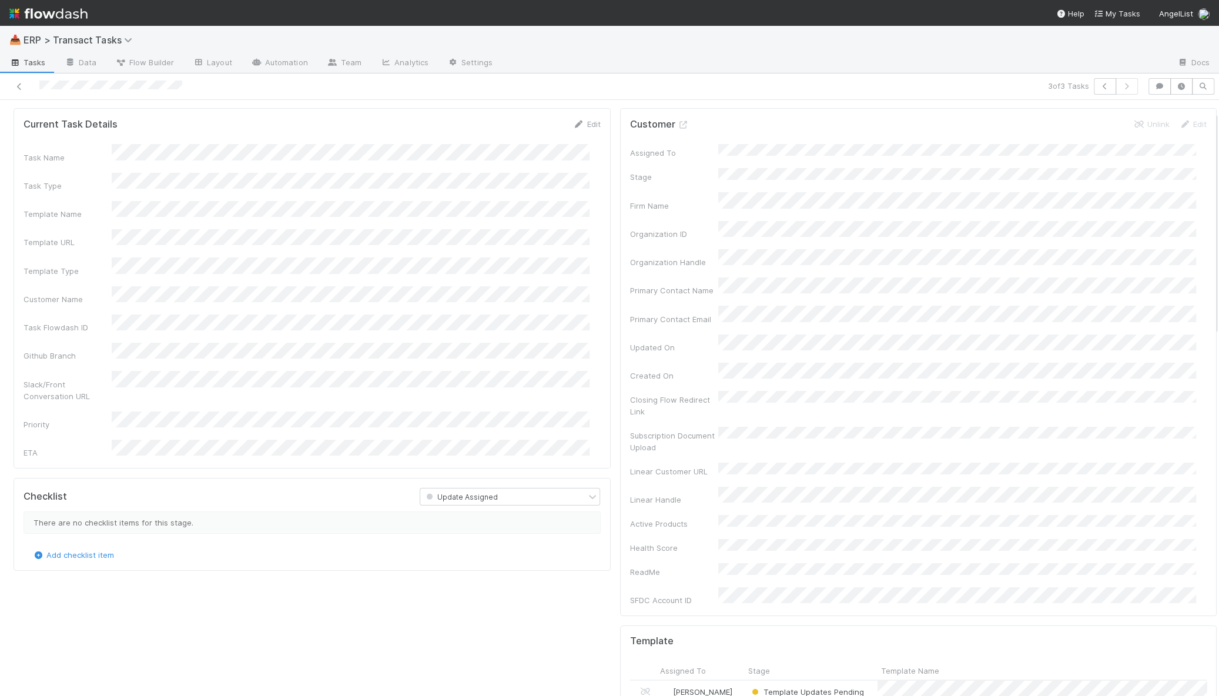
click at [859, 681] on div "Template Updates Pending" at bounding box center [811, 693] width 133 height 25
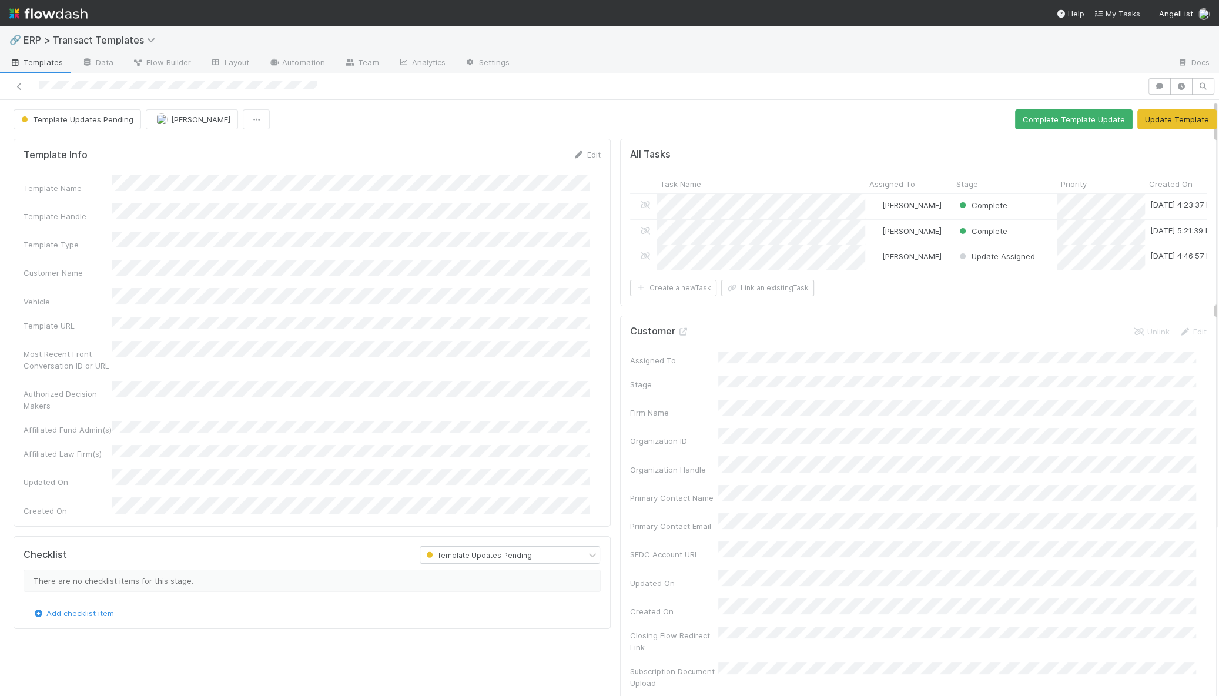
drag, startPoint x: 129, startPoint y: 319, endPoint x: 129, endPoint y: 313, distance: 6.5
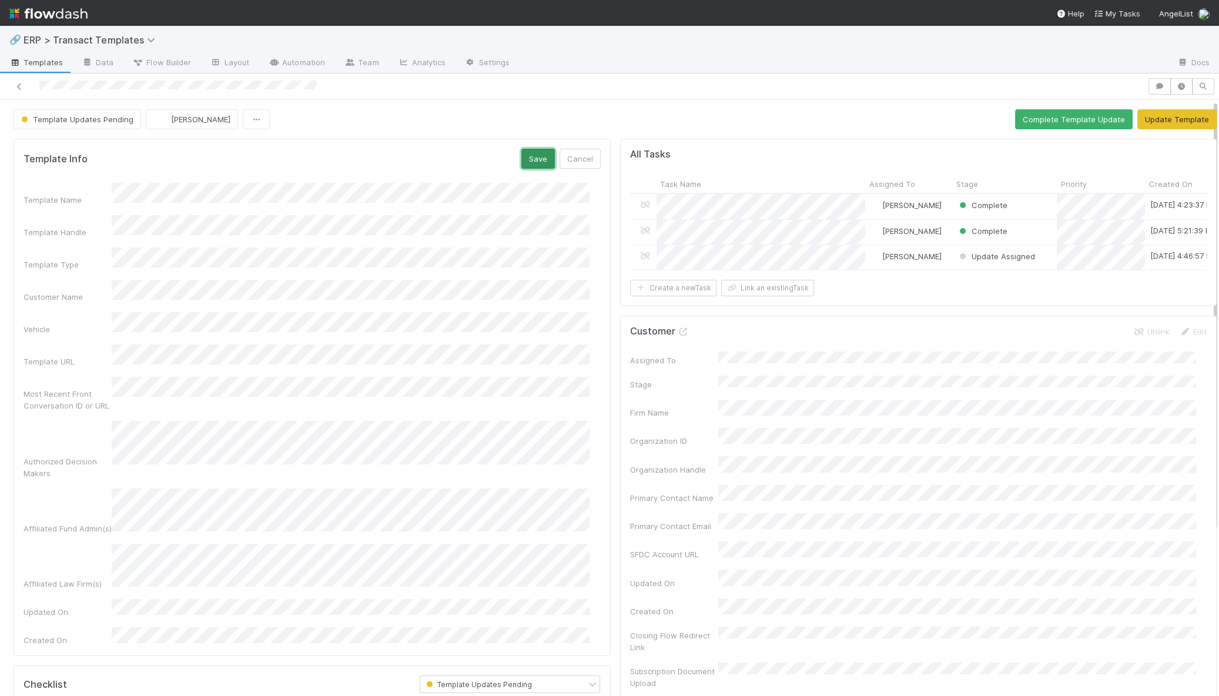
click at [535, 162] on button "Save" at bounding box center [538, 159] width 34 height 20
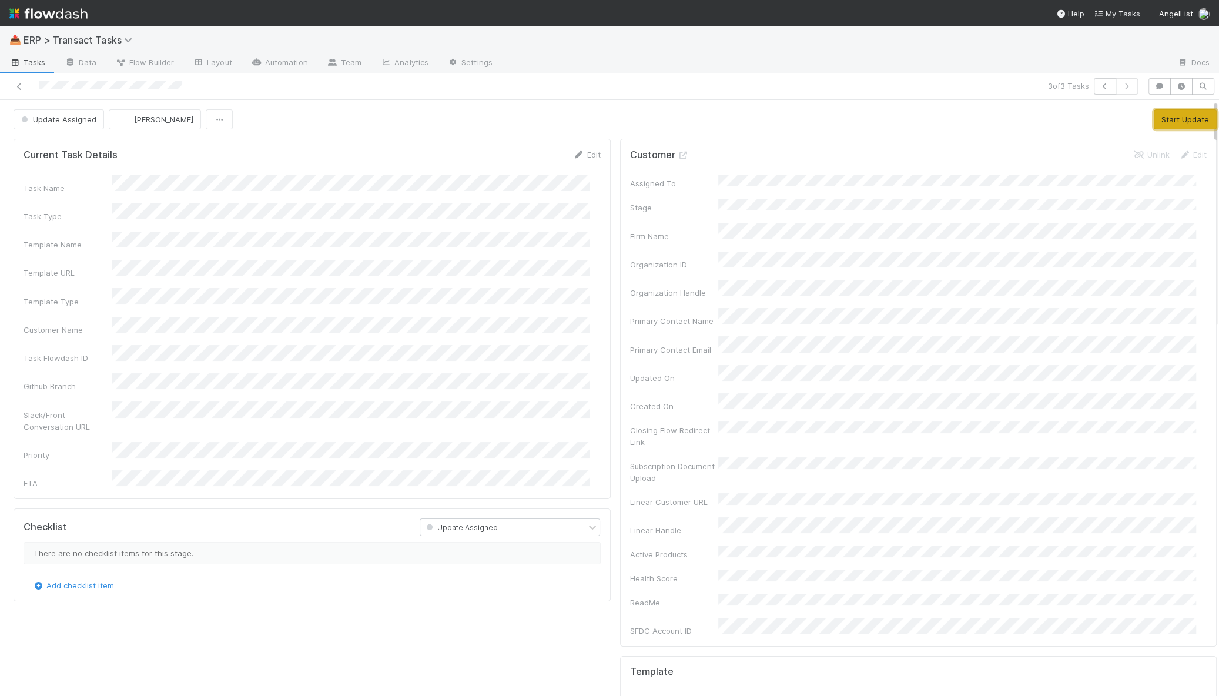
click at [1157, 122] on button "Start Update" at bounding box center [1185, 119] width 63 height 20
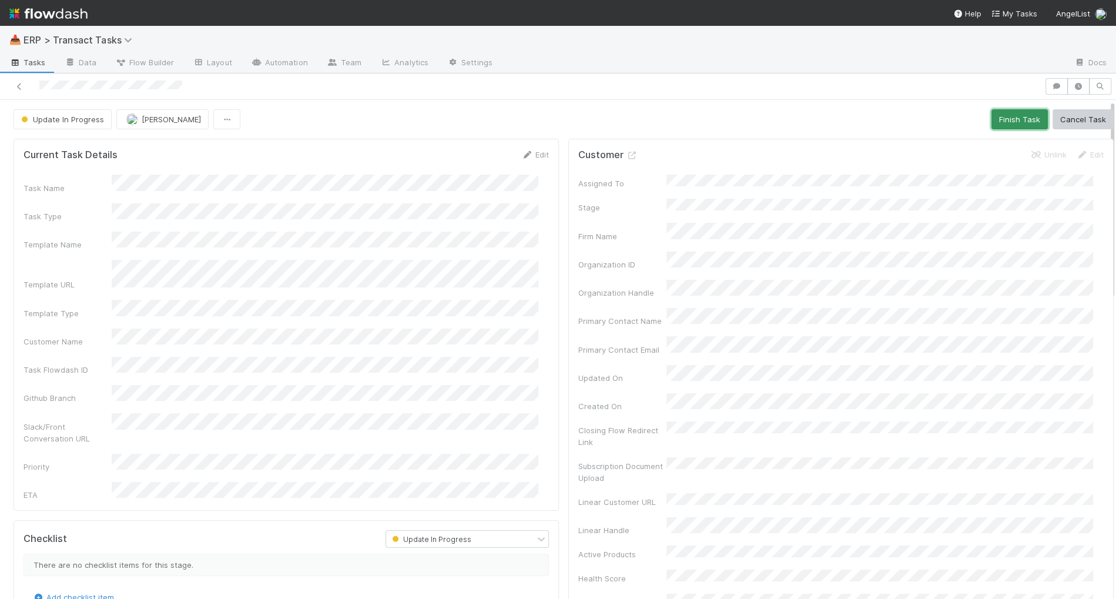
click at [1004, 118] on button "Finish Task" at bounding box center [1020, 119] width 56 height 20
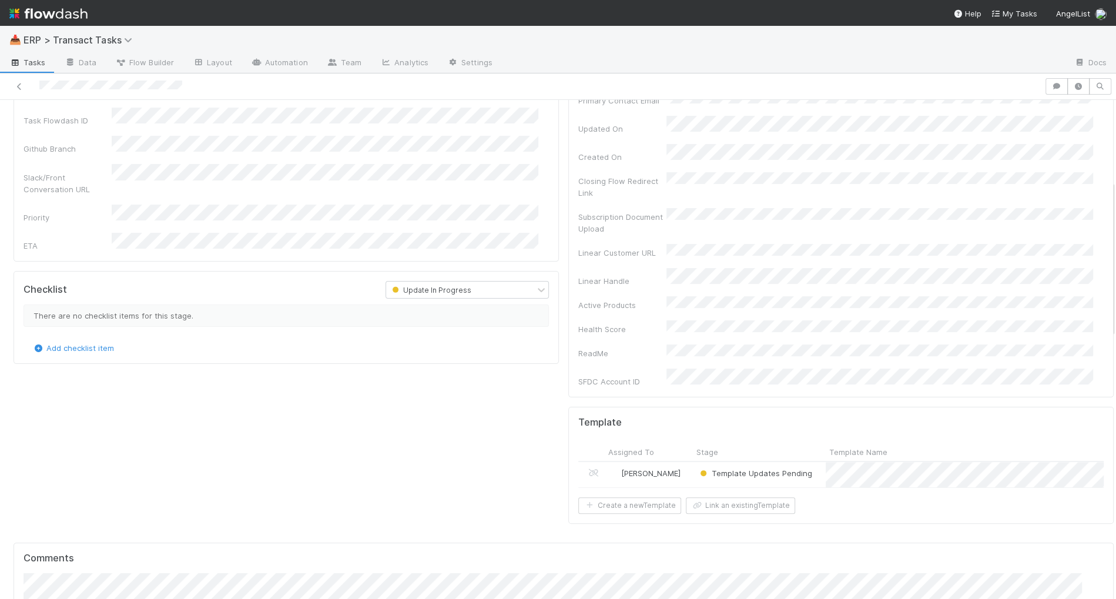
scroll to position [256, 0]
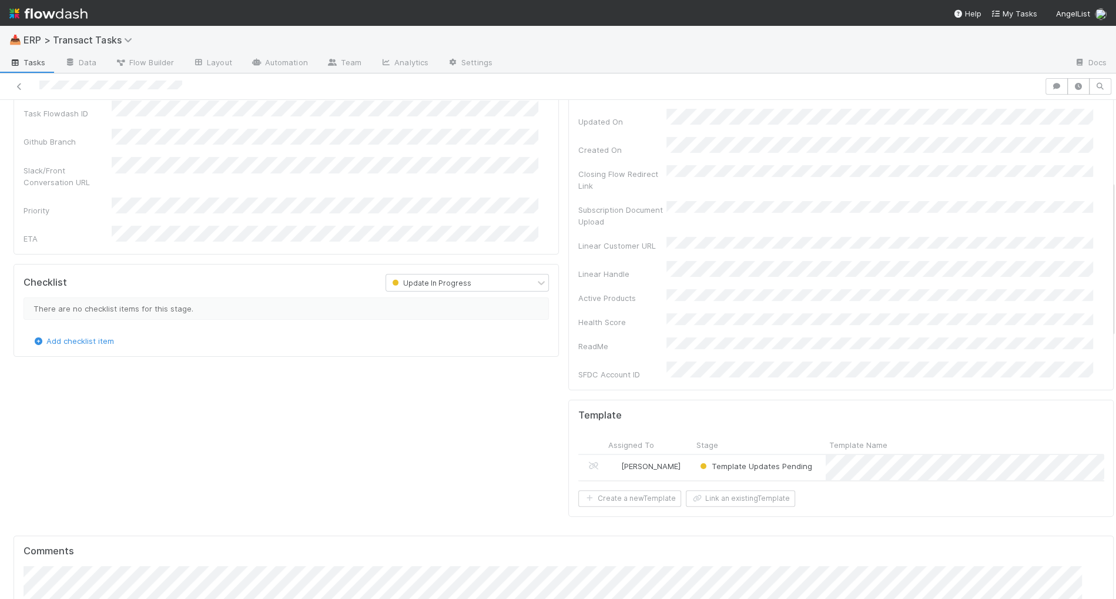
click at [804, 455] on div "Template Updates Pending" at bounding box center [759, 467] width 133 height 25
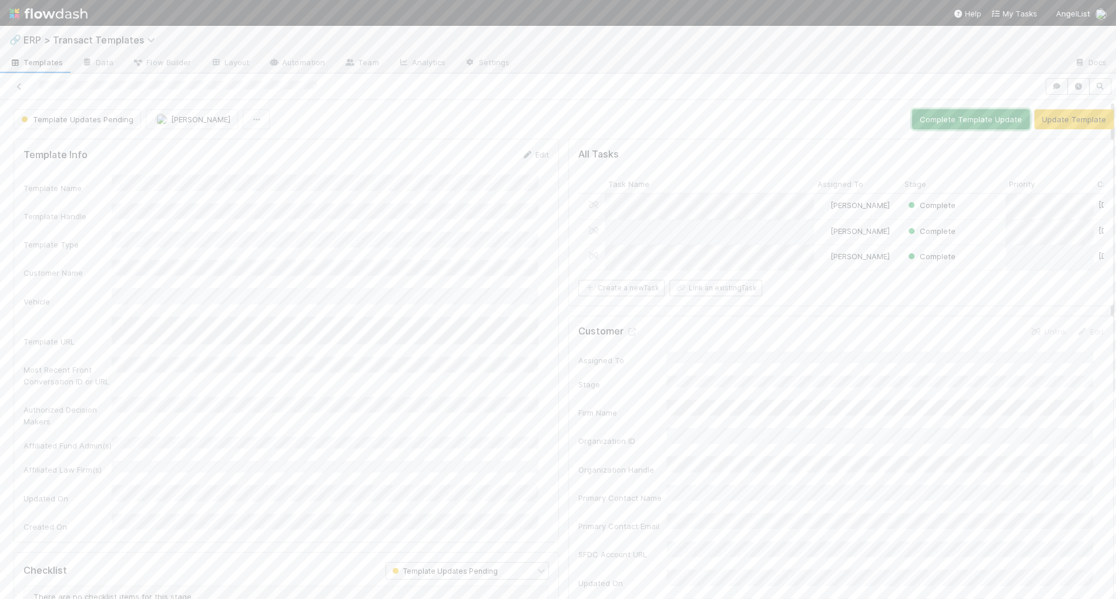
click at [994, 122] on button "Complete Template Update" at bounding box center [971, 119] width 118 height 20
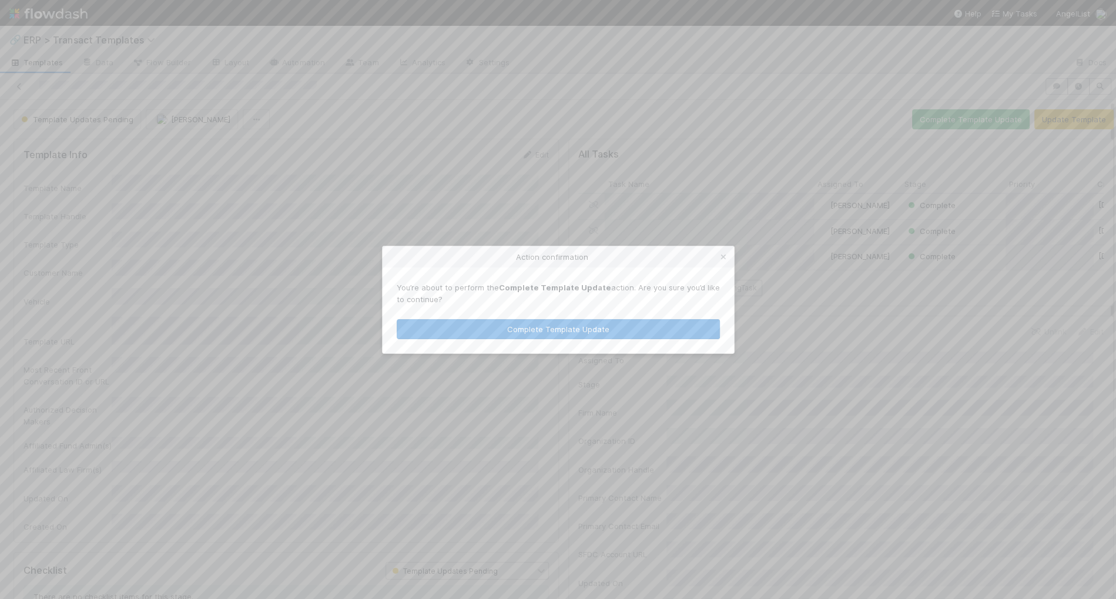
drag, startPoint x: 561, startPoint y: 339, endPoint x: 526, endPoint y: 337, distance: 34.7
click at [560, 339] on div "You’re about to perform the Complete Template Update action. Are you sure you’d…" at bounding box center [559, 310] width 352 height 86
click at [488, 323] on button "Complete Template Update" at bounding box center [558, 329] width 323 height 20
